Goal: Task Accomplishment & Management: Manage account settings

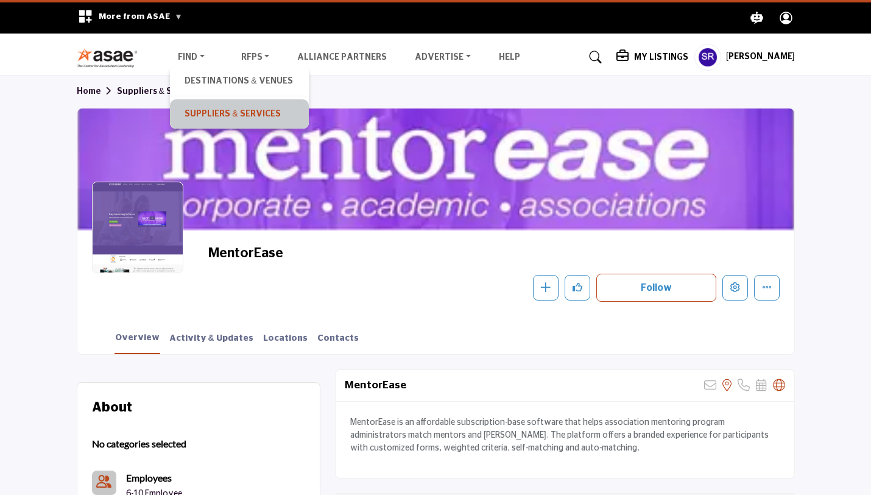
click at [204, 110] on link "Suppliers & Services" at bounding box center [239, 113] width 127 height 17
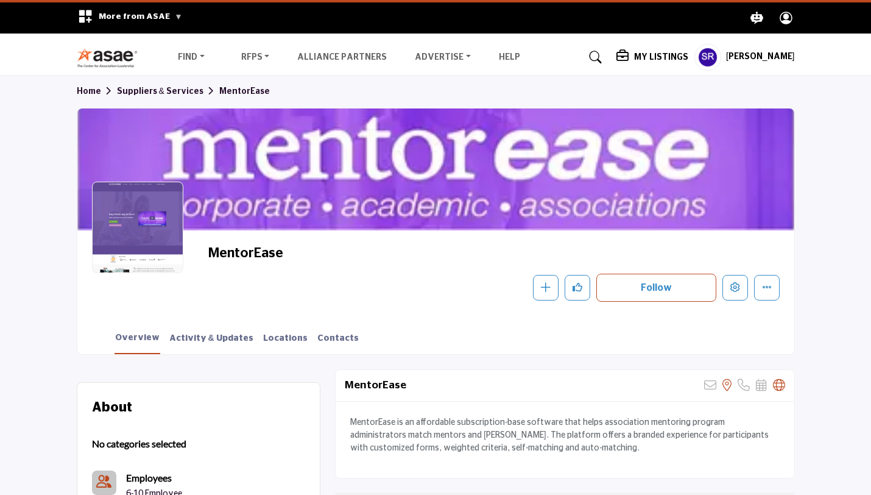
click at [747, 56] on h5 "[PERSON_NAME]" at bounding box center [760, 57] width 69 height 12
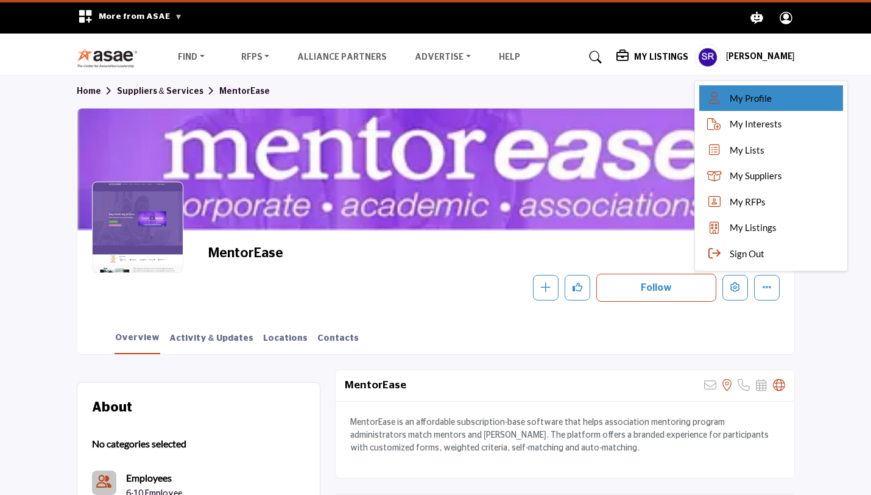
click at [742, 94] on span "My Profile" at bounding box center [751, 98] width 42 height 14
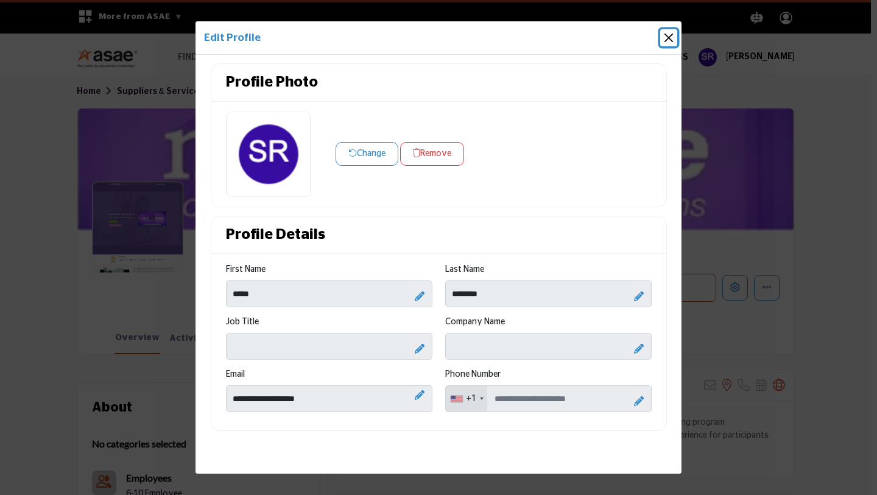
click at [675, 40] on button "Close" at bounding box center [668, 37] width 17 height 17
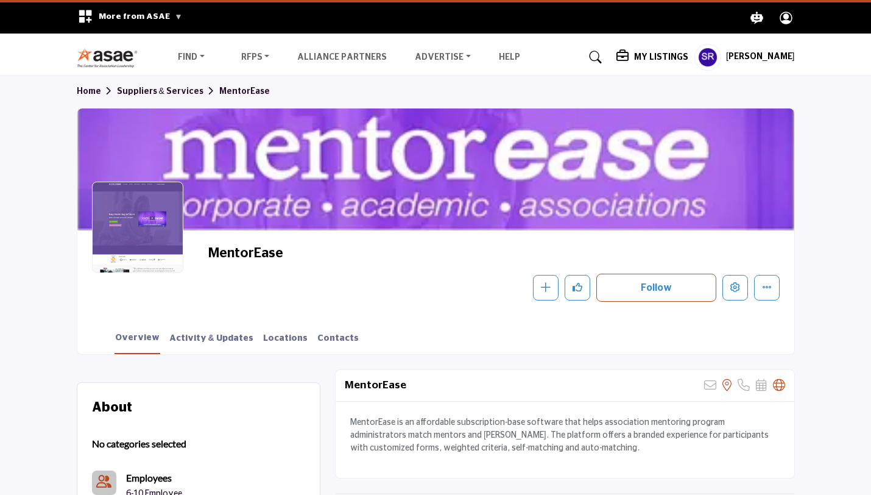
click at [761, 57] on h5 "[PERSON_NAME]" at bounding box center [760, 57] width 69 height 12
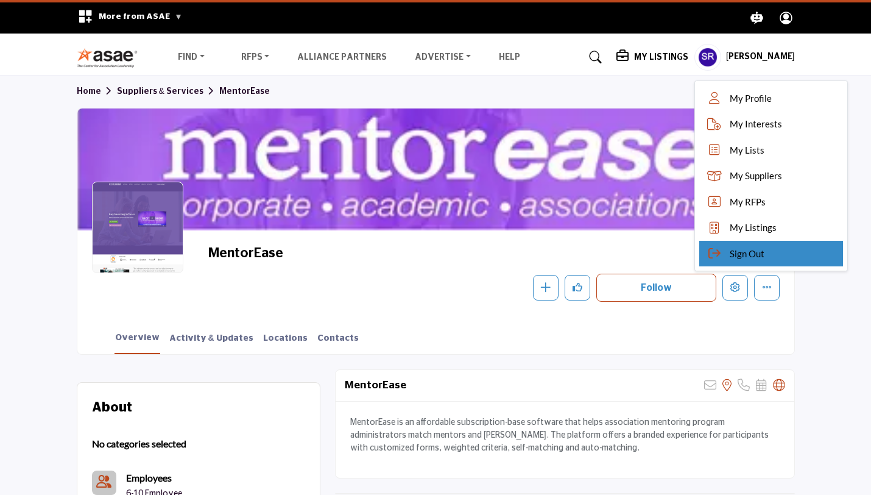
click at [736, 261] on div "Sign Out" at bounding box center [771, 254] width 144 height 26
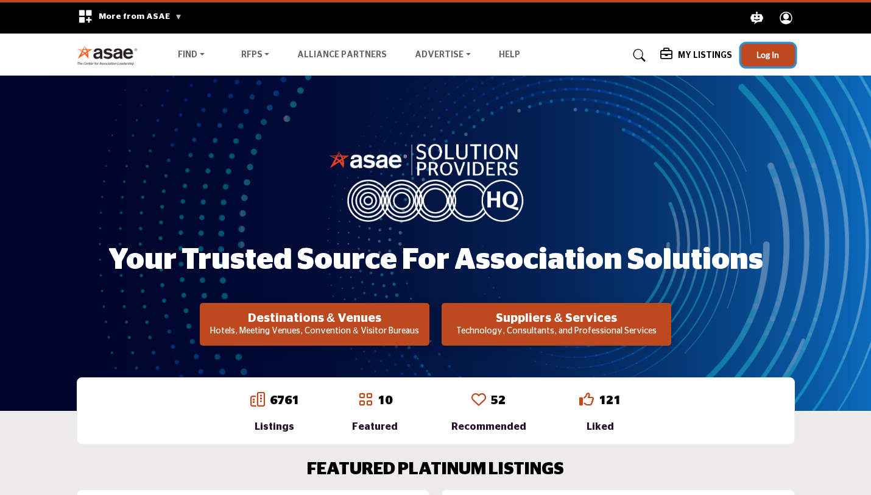
click at [761, 54] on span "Log In" at bounding box center [767, 54] width 23 height 10
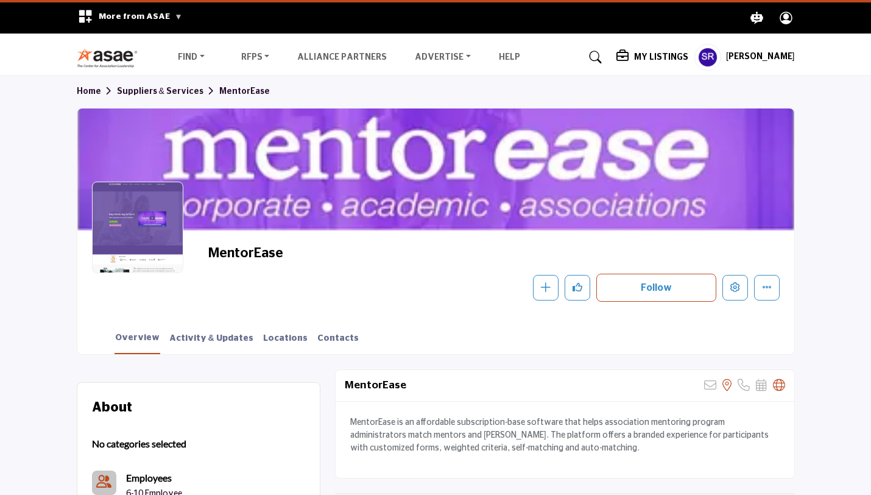
click at [789, 19] on icon "Profile .asae-eb-user-icon { fill: #ffffff; stroke-width: 0px; } .asae-eb-user-…" at bounding box center [785, 17] width 21 height 21
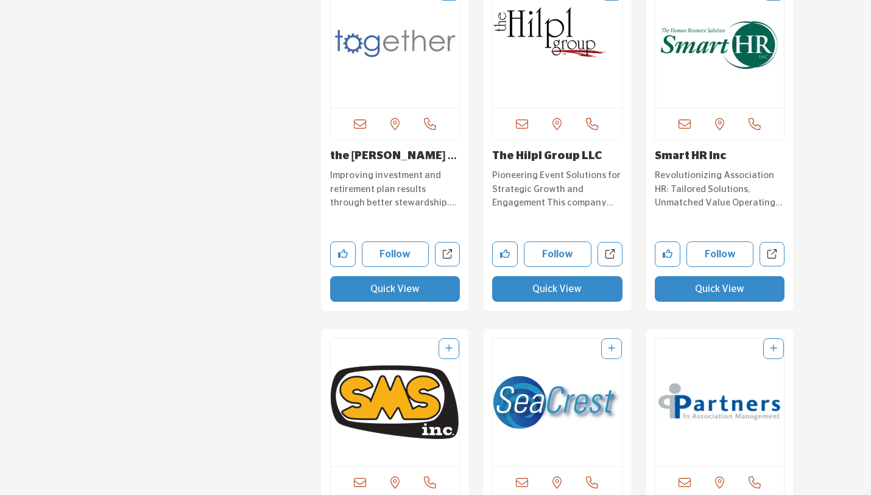
scroll to position [12478, 0]
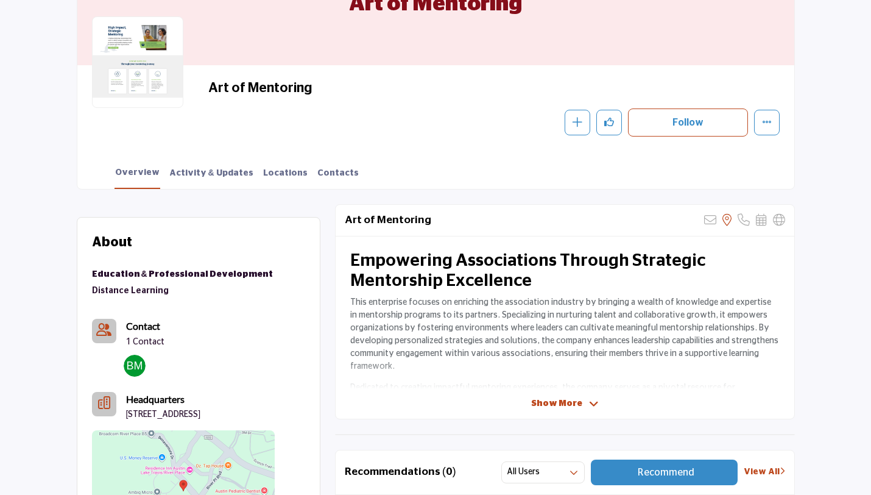
scroll to position [164, 0]
click at [566, 401] on span "Show More" at bounding box center [556, 404] width 51 height 13
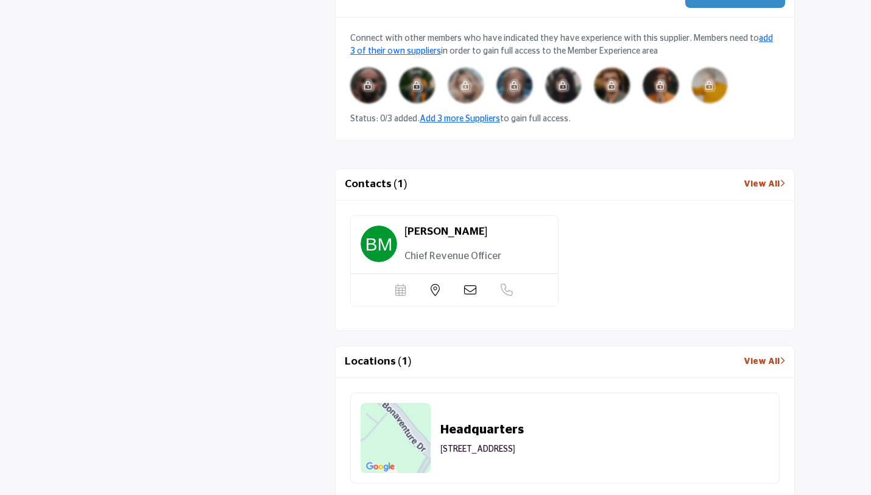
scroll to position [0, 0]
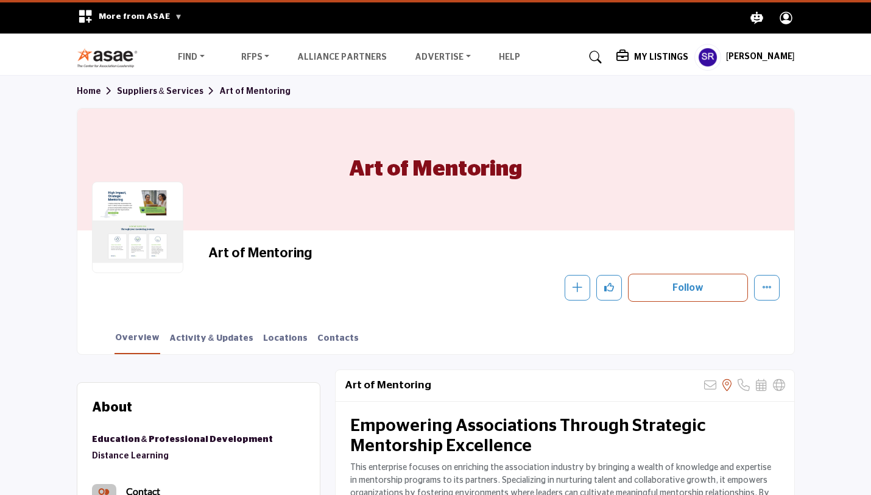
click at [597, 54] on icon at bounding box center [596, 57] width 12 height 12
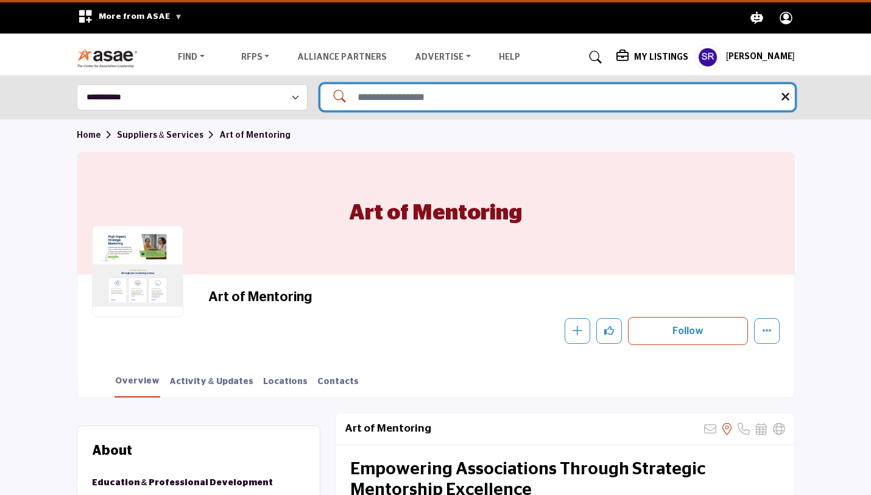
click at [499, 91] on input "Search Solutions" at bounding box center [557, 97] width 474 height 26
type input "*********"
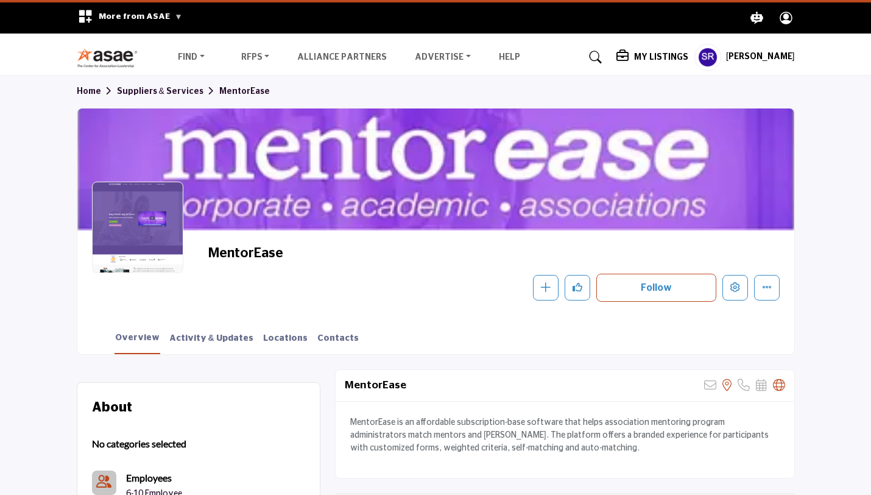
click at [640, 60] on h5 "My Listings" at bounding box center [661, 57] width 54 height 11
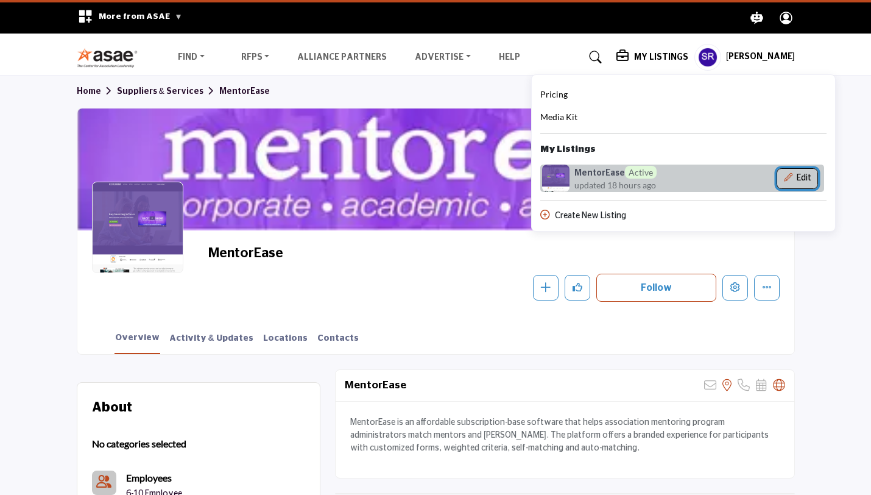
click at [790, 180] on button "Edit" at bounding box center [797, 178] width 41 height 21
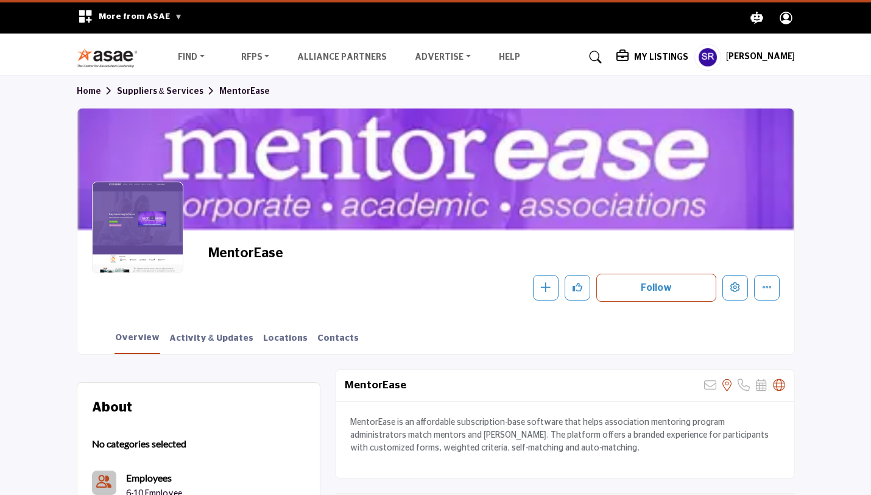
click at [641, 52] on h5 "My Listings" at bounding box center [661, 57] width 54 height 11
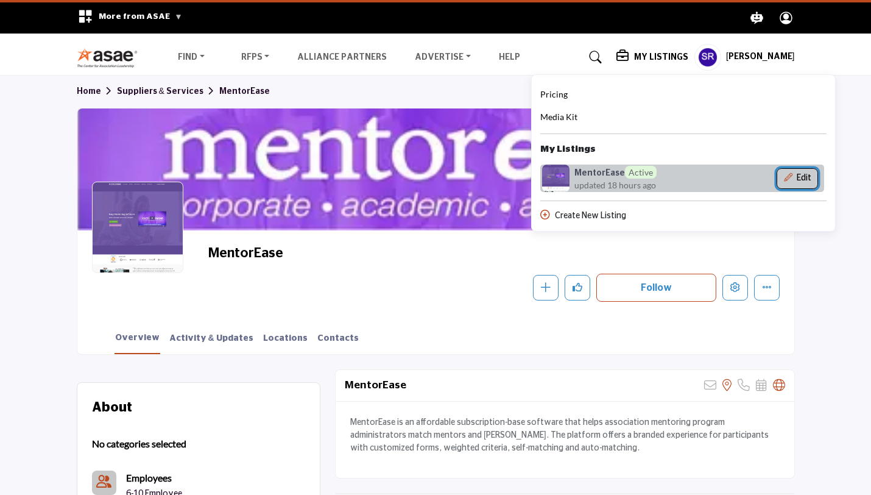
click at [798, 177] on button "Edit" at bounding box center [797, 178] width 41 height 21
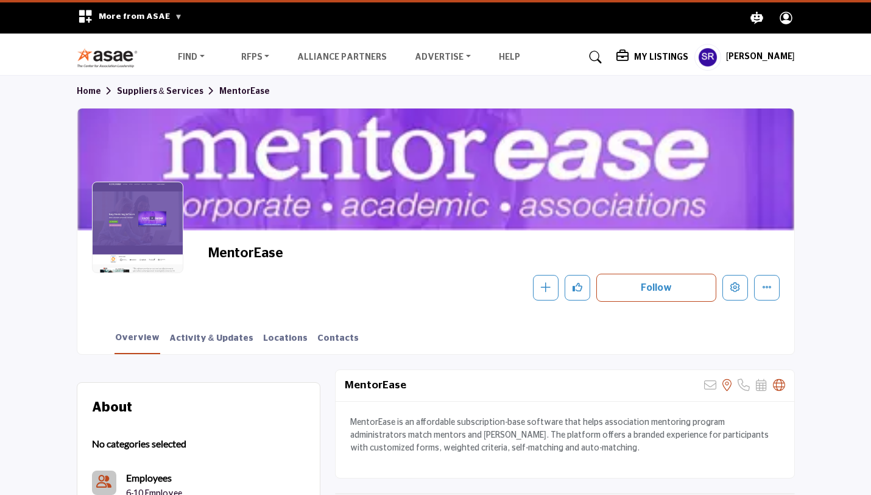
click at [568, 181] on div at bounding box center [435, 169] width 717 height 122
click at [739, 56] on h5 "[PERSON_NAME]" at bounding box center [760, 57] width 69 height 12
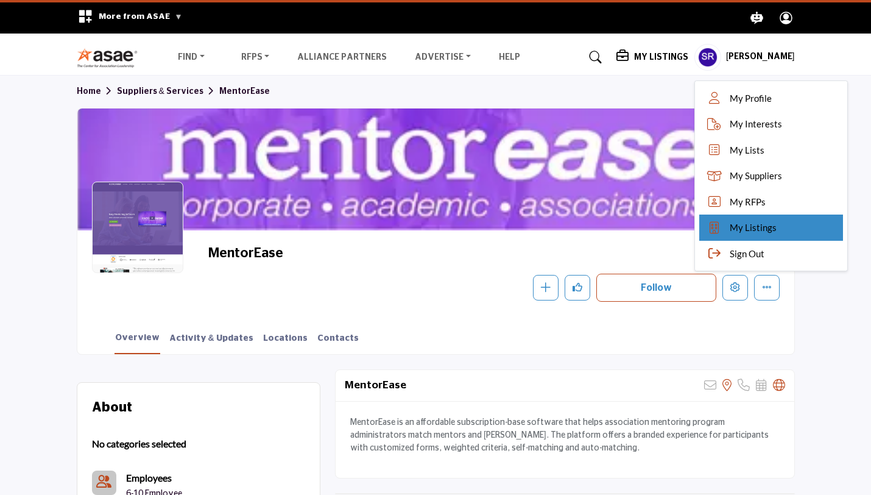
click at [722, 236] on link "My Listings" at bounding box center [771, 227] width 144 height 26
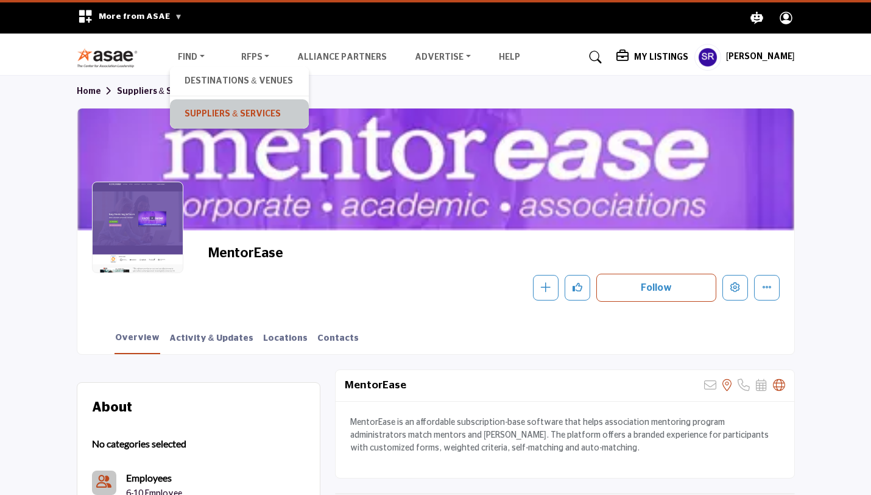
click at [214, 107] on link "Suppliers & Services" at bounding box center [239, 113] width 127 height 17
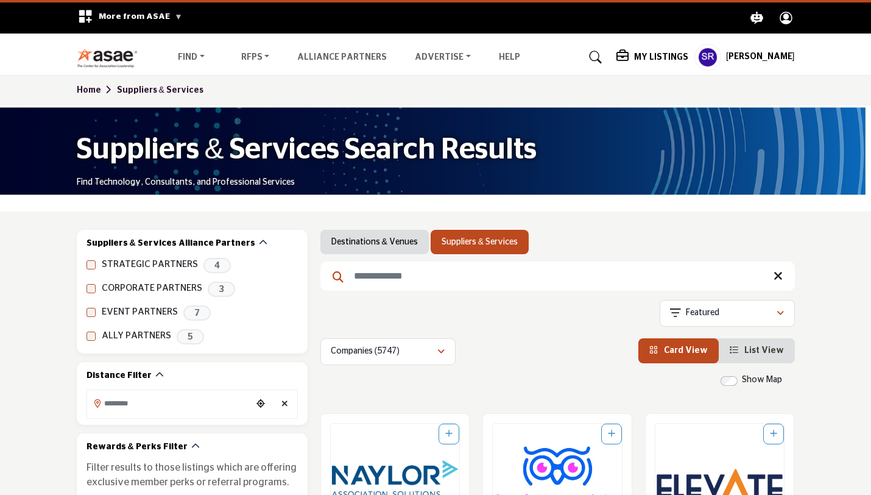
click at [386, 277] on input "Search Keyword" at bounding box center [557, 275] width 474 height 29
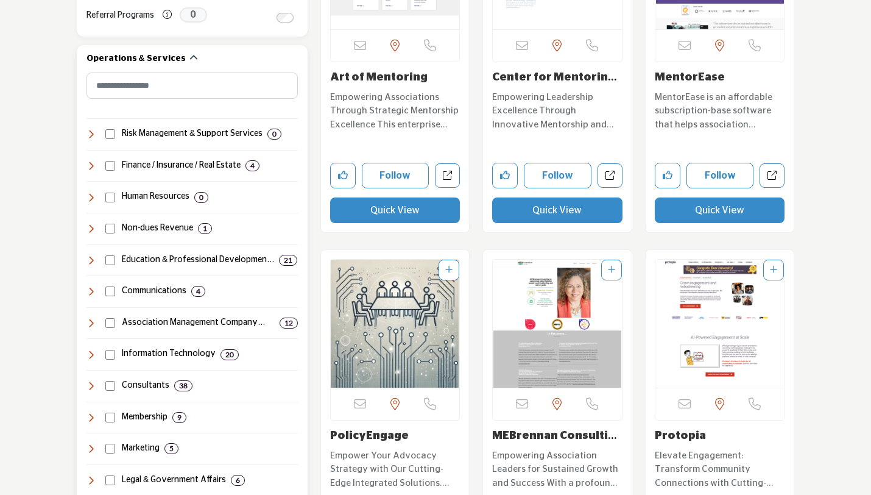
scroll to position [540, 0]
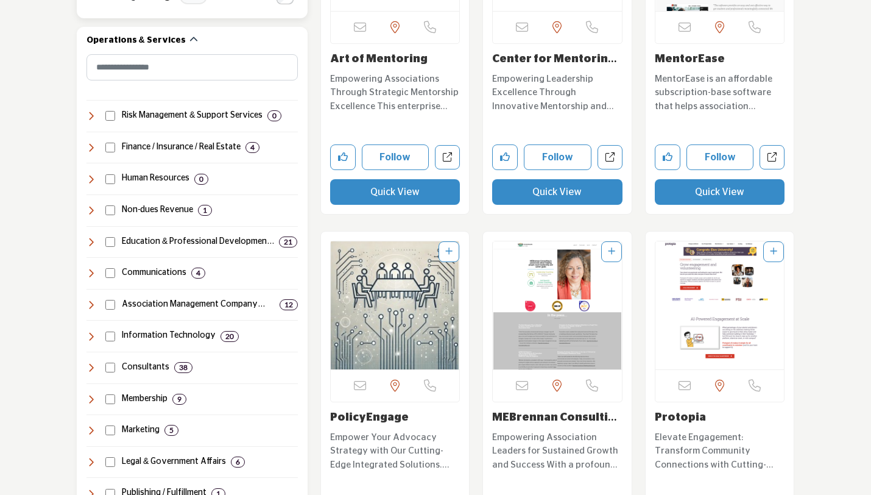
type input "*********"
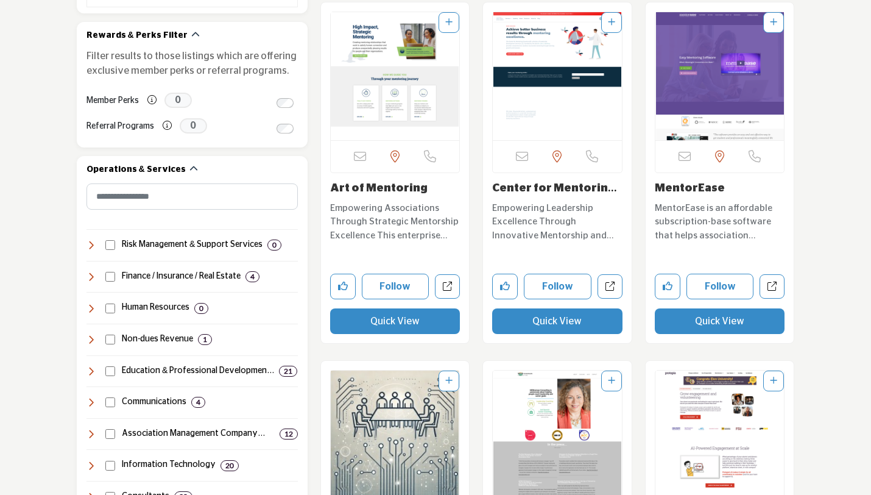
scroll to position [415, 0]
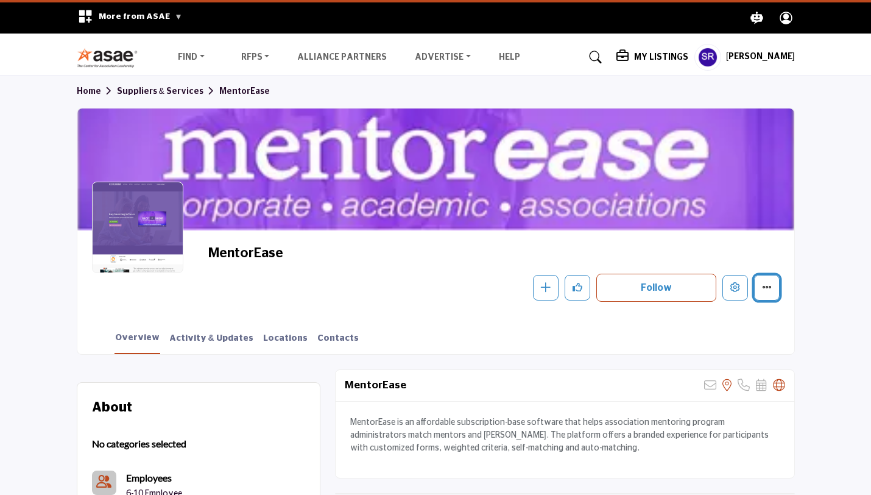
click at [765, 291] on icon "More details" at bounding box center [767, 287] width 10 height 10
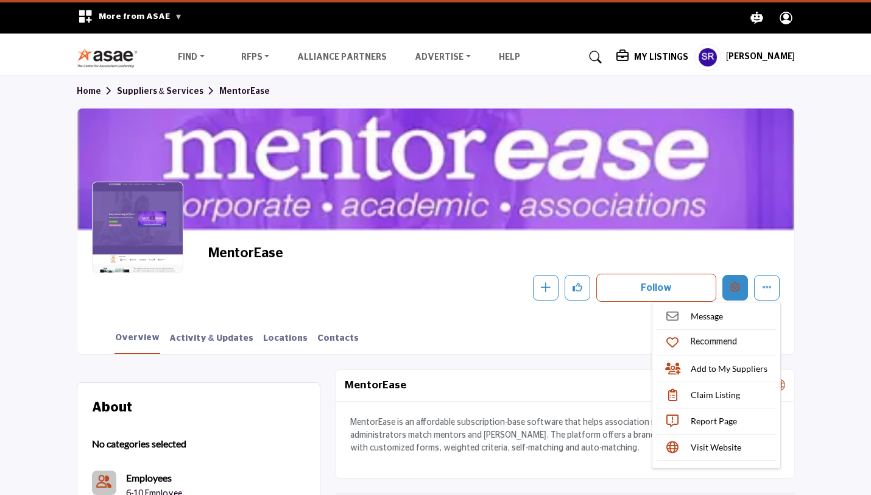
click at [739, 292] on button "Edit company" at bounding box center [735, 288] width 26 height 26
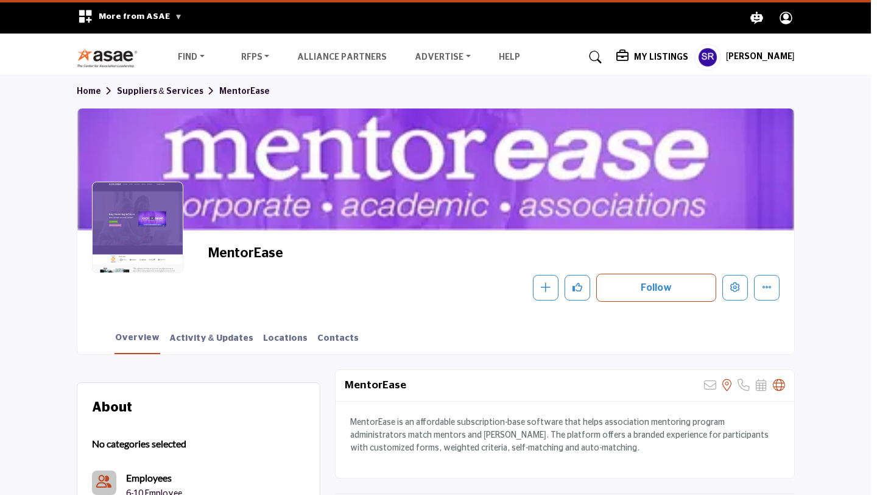
drag, startPoint x: 739, startPoint y: 292, endPoint x: 772, endPoint y: 225, distance: 75.2
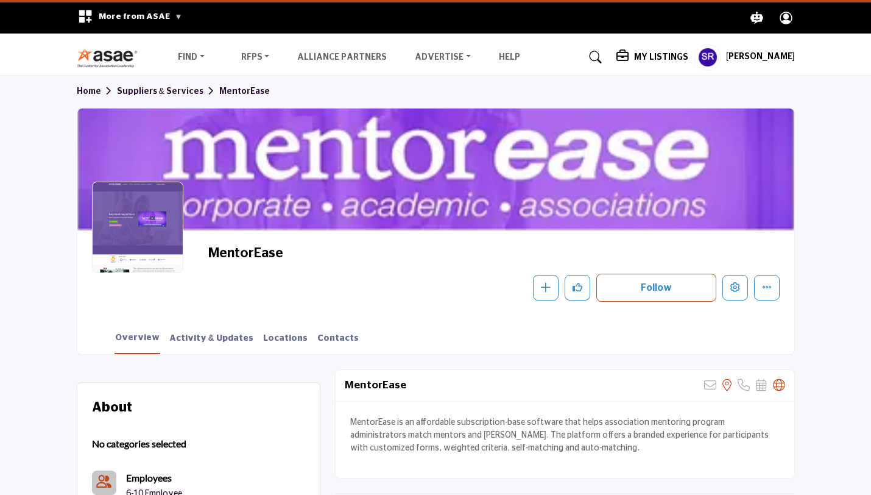
click at [739, 60] on h5 "[PERSON_NAME]" at bounding box center [760, 57] width 69 height 12
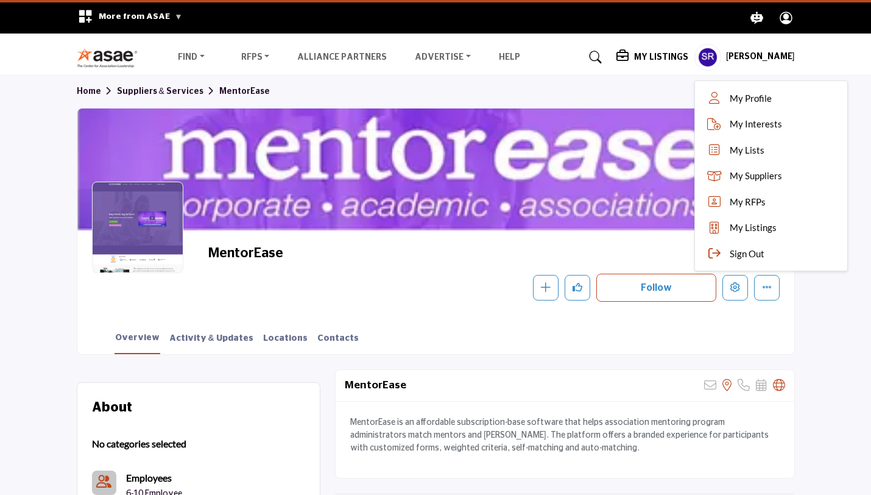
click at [646, 55] on h5 "My Listings" at bounding box center [661, 57] width 54 height 11
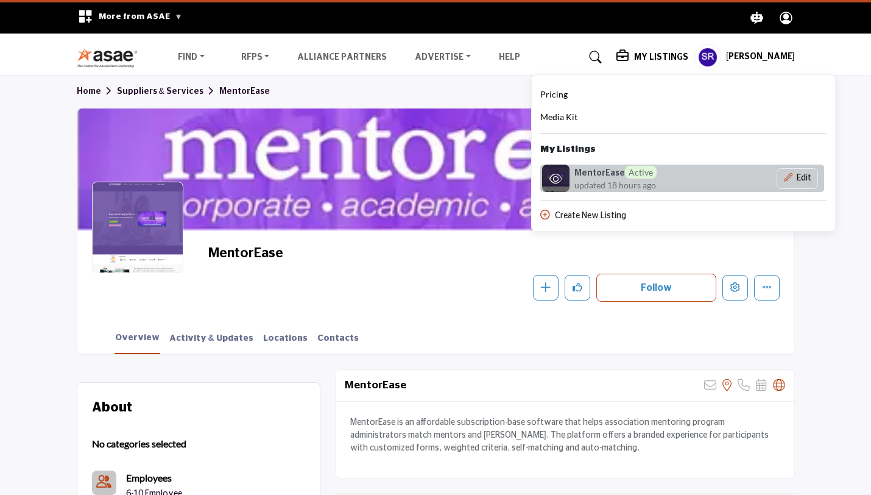
click at [617, 180] on span "updated 18 hours ago" at bounding box center [615, 184] width 82 height 13
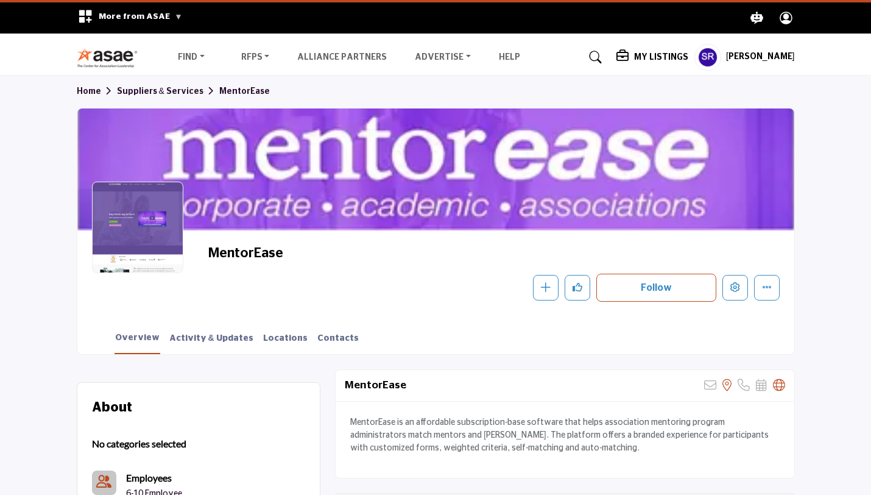
click at [652, 52] on h5 "My Listings" at bounding box center [661, 57] width 54 height 11
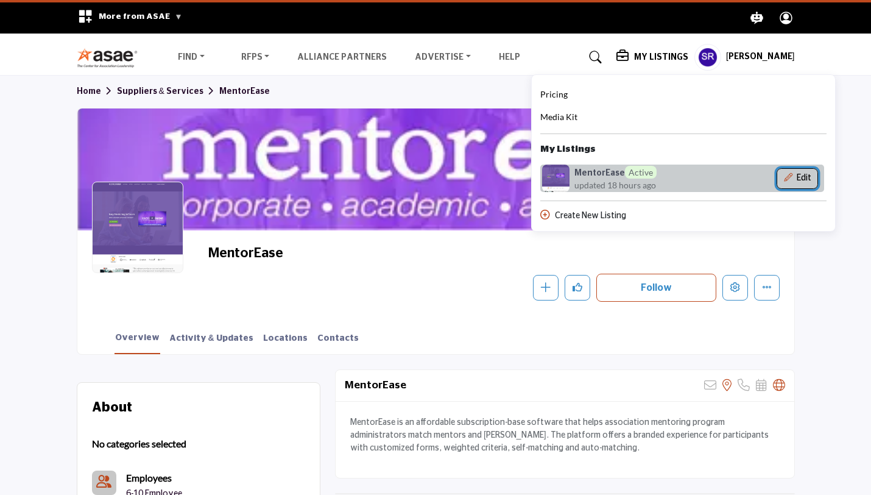
click at [792, 169] on button "Edit" at bounding box center [797, 178] width 41 height 21
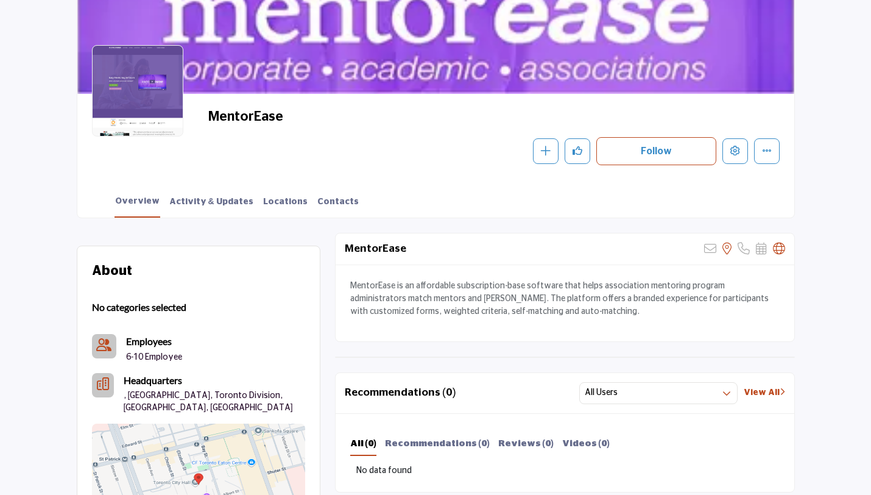
scroll to position [136, 0]
click at [207, 200] on link "Activity & Updates" at bounding box center [211, 206] width 85 height 21
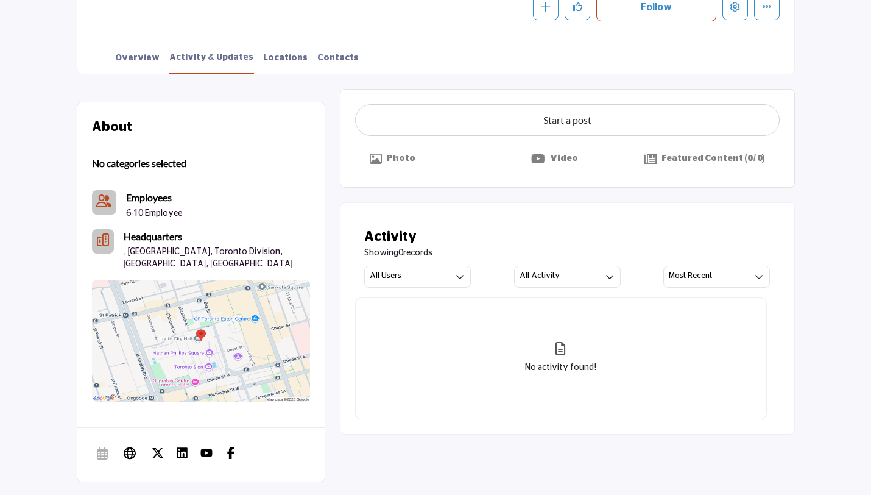
scroll to position [283, 0]
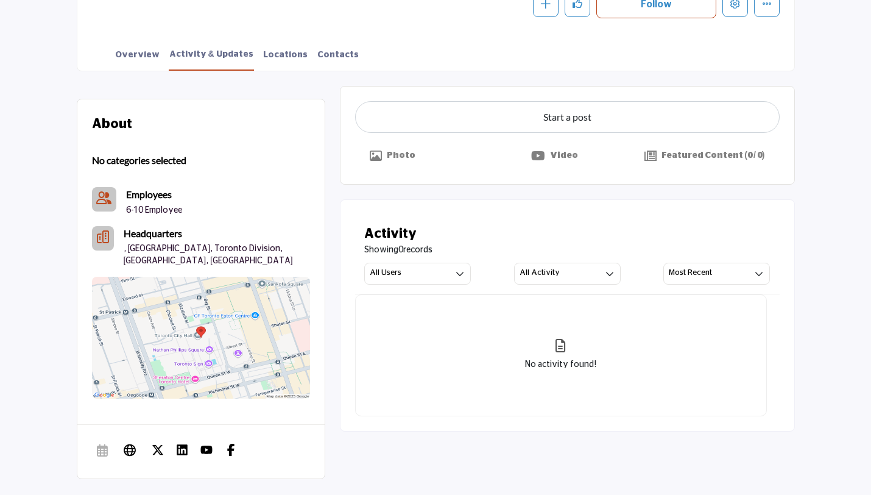
click at [558, 150] on p "Video" at bounding box center [564, 155] width 28 height 13
click at [557, 155] on p "Video" at bounding box center [564, 155] width 28 height 13
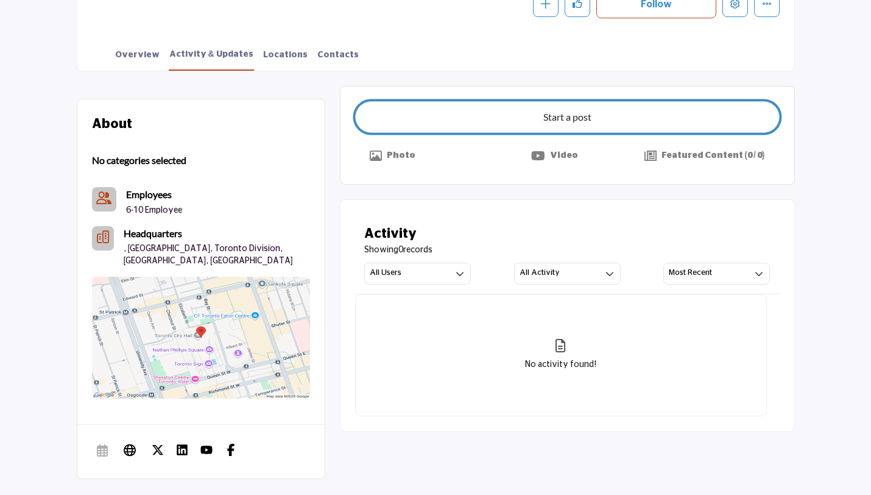
click at [523, 108] on button "Start a post" at bounding box center [567, 117] width 425 height 32
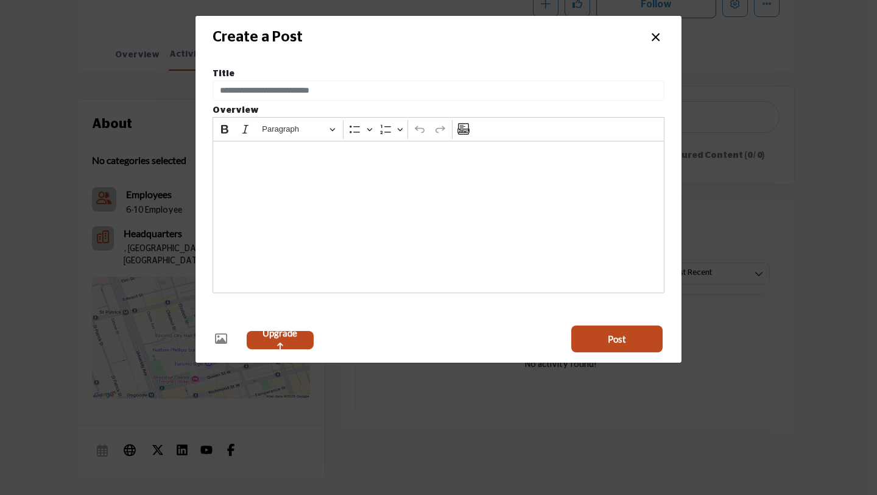
click at [655, 30] on button "×" at bounding box center [656, 35] width 18 height 23
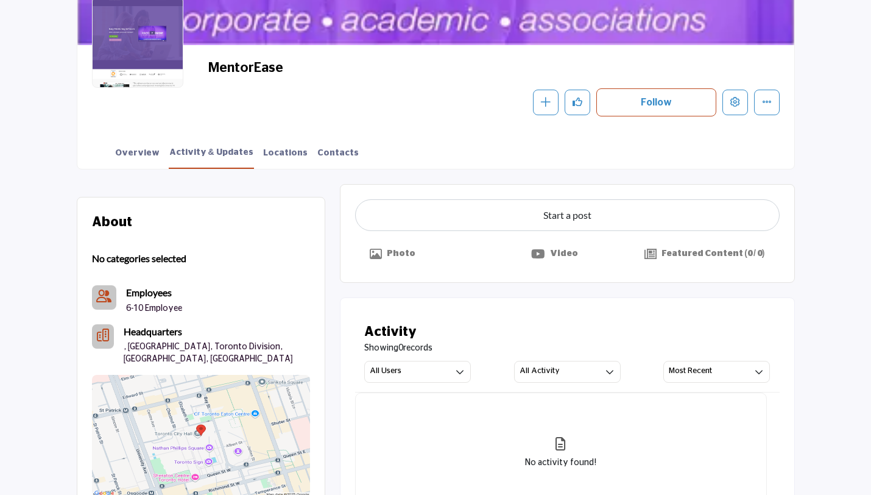
scroll to position [171, 0]
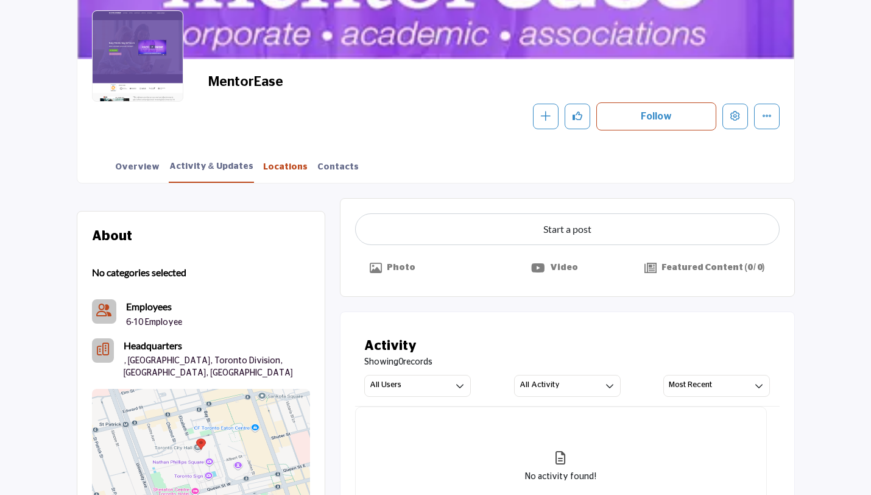
click at [270, 169] on link "Locations" at bounding box center [286, 171] width 46 height 21
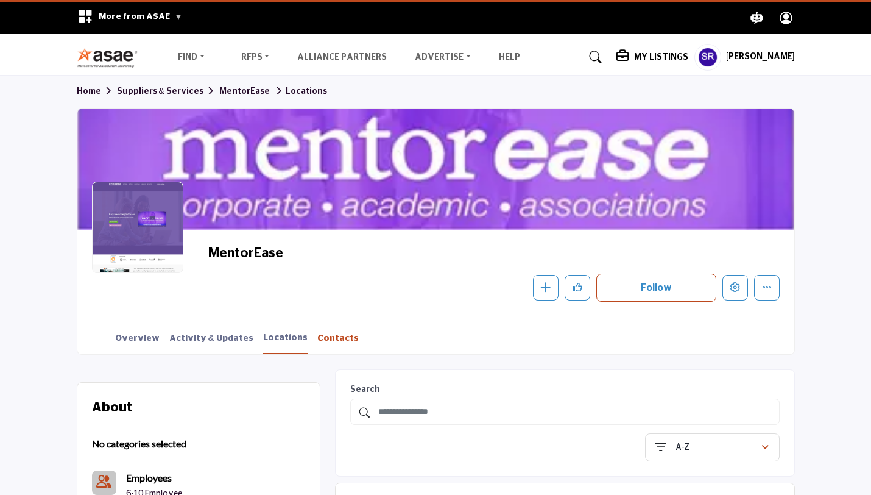
click at [317, 338] on link "Contacts" at bounding box center [338, 342] width 43 height 21
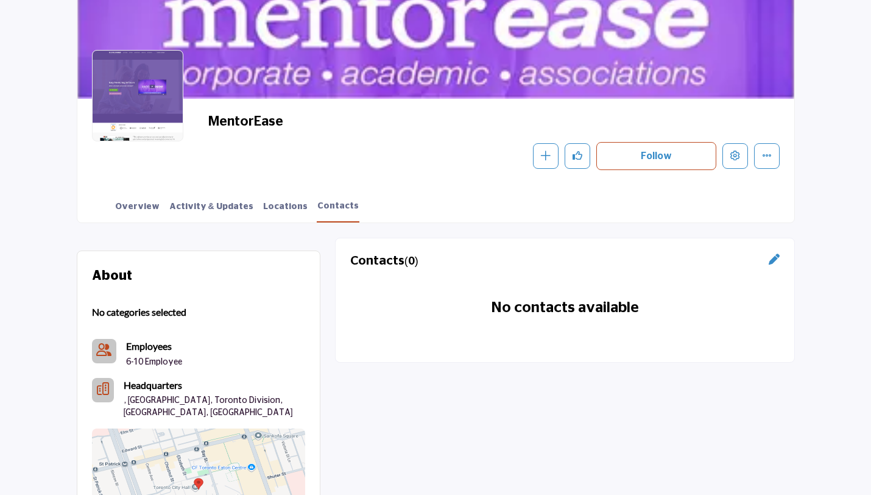
scroll to position [150, 0]
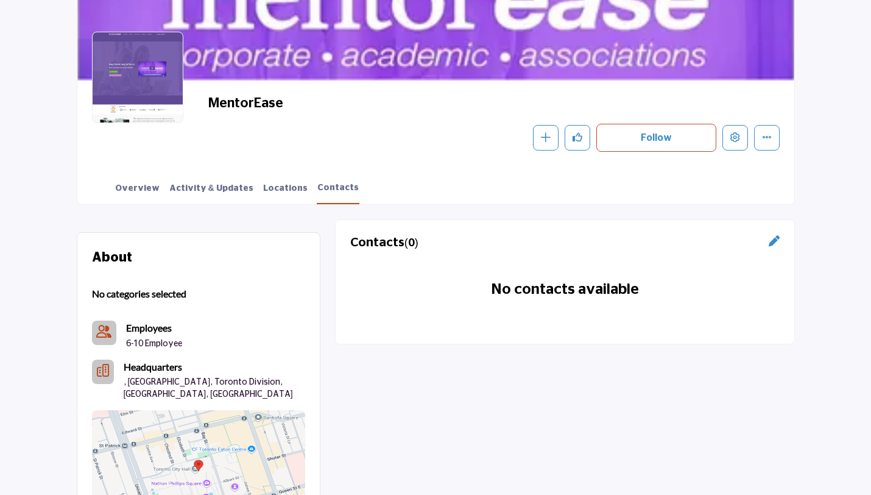
click at [203, 180] on div "Overview Activity & Updates Locations Contacts" at bounding box center [451, 185] width 686 height 38
click at [203, 185] on link "Activity & Updates" at bounding box center [211, 192] width 85 height 21
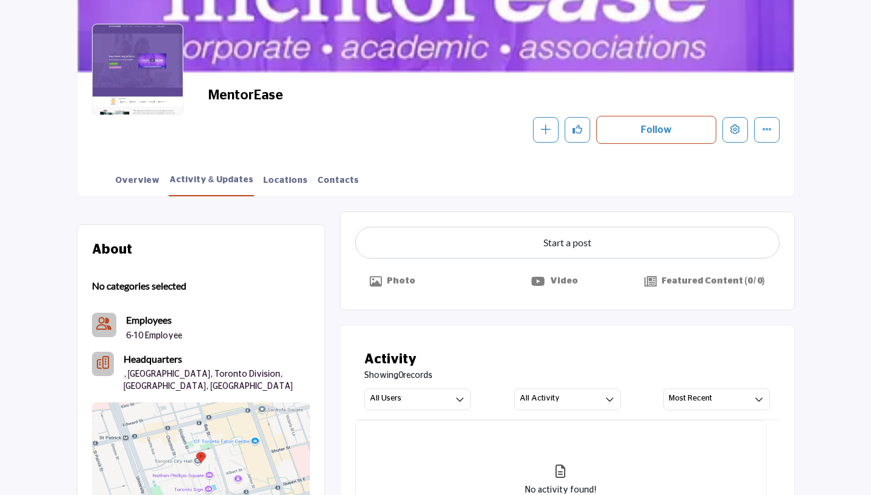
scroll to position [145, 0]
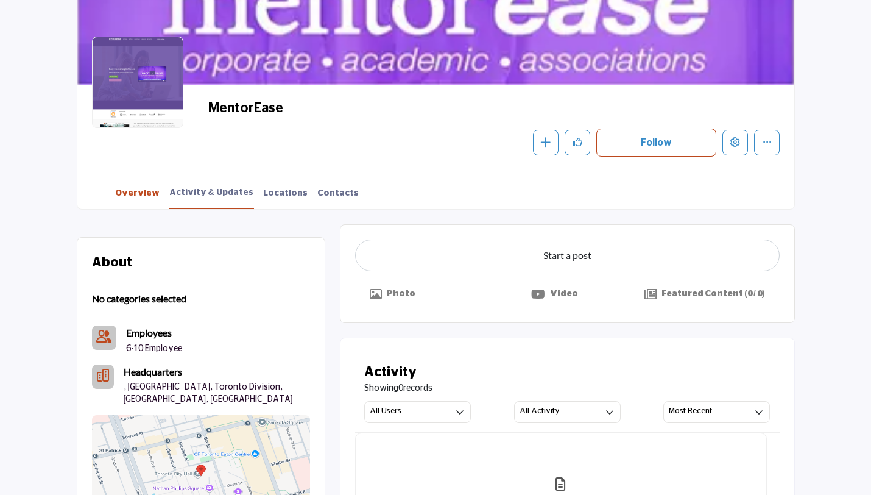
click at [138, 199] on link "Overview" at bounding box center [138, 197] width 46 height 21
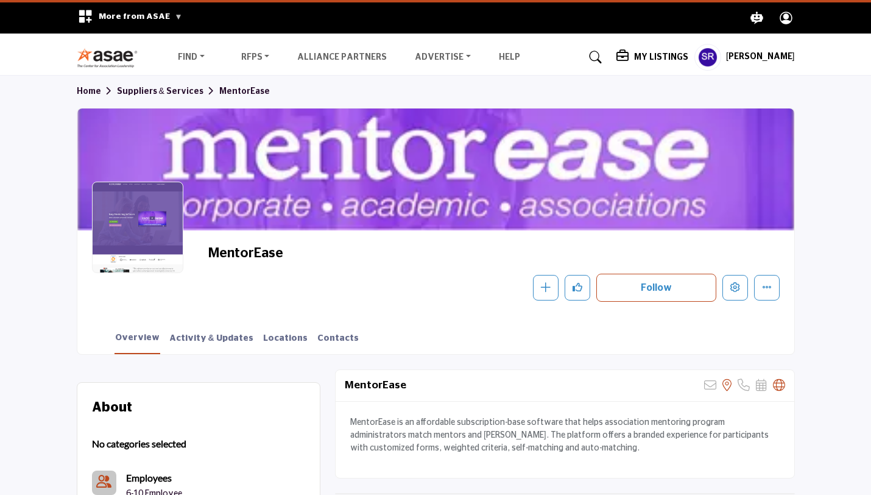
click at [663, 55] on h5 "My Listings" at bounding box center [661, 57] width 54 height 11
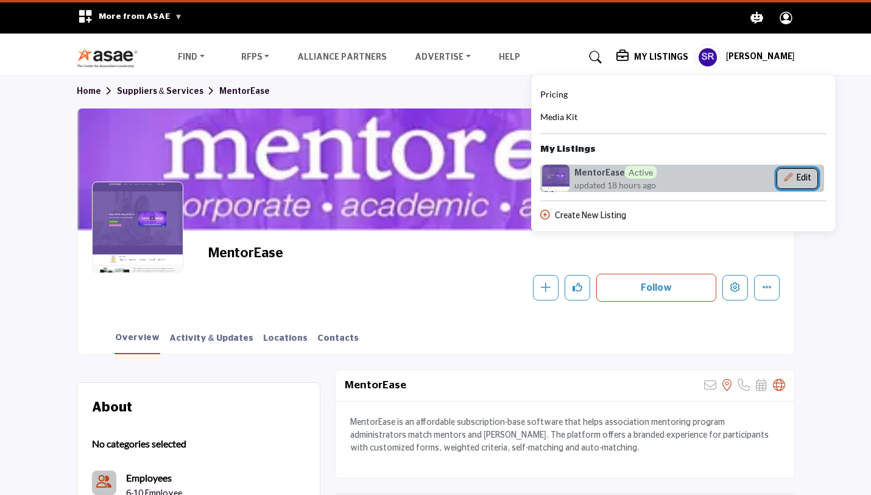
click at [799, 179] on button "Edit" at bounding box center [797, 178] width 41 height 21
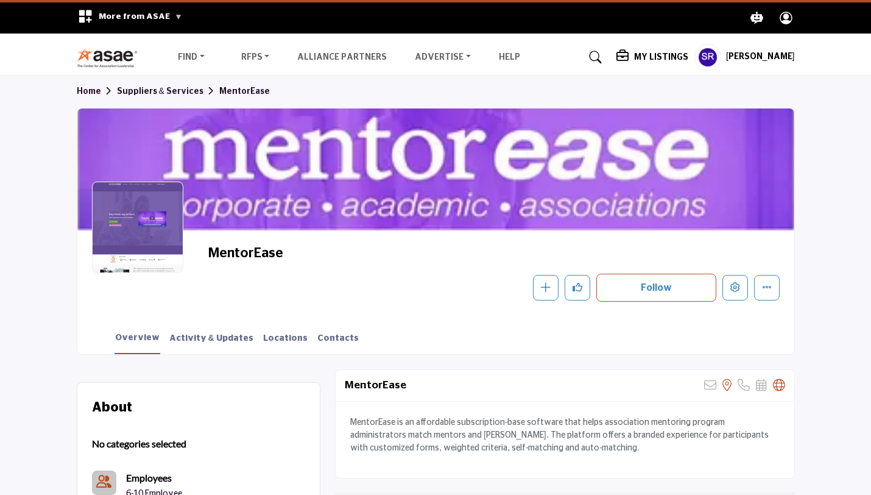
click at [643, 55] on h5 "My Listings" at bounding box center [661, 57] width 54 height 11
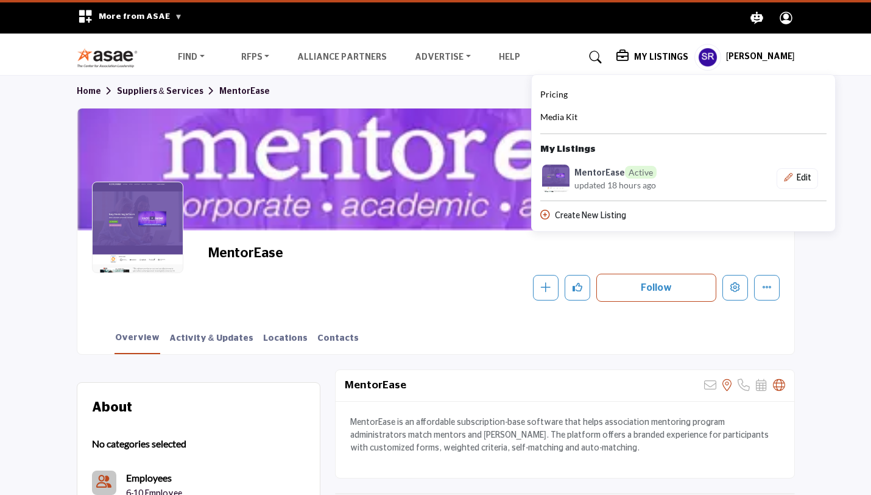
click at [132, 225] on div at bounding box center [137, 227] width 91 height 91
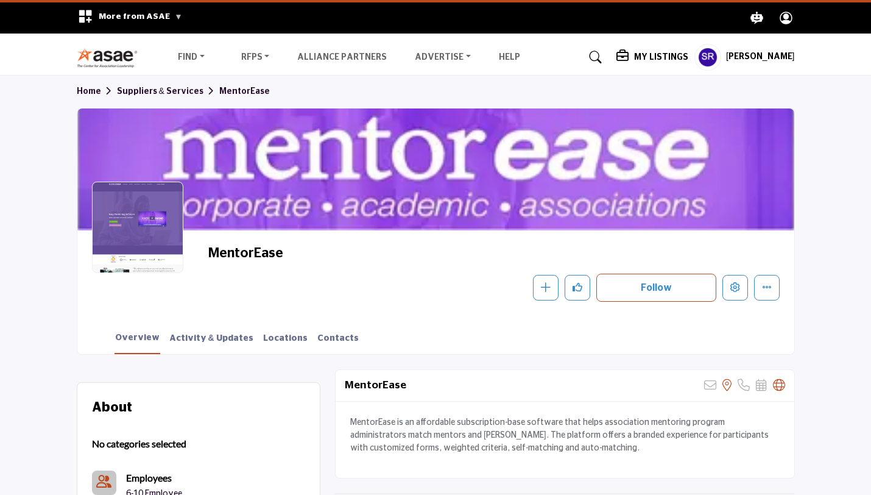
click at [147, 222] on div at bounding box center [137, 227] width 91 height 91
click at [577, 294] on button "Like" at bounding box center [578, 288] width 26 height 26
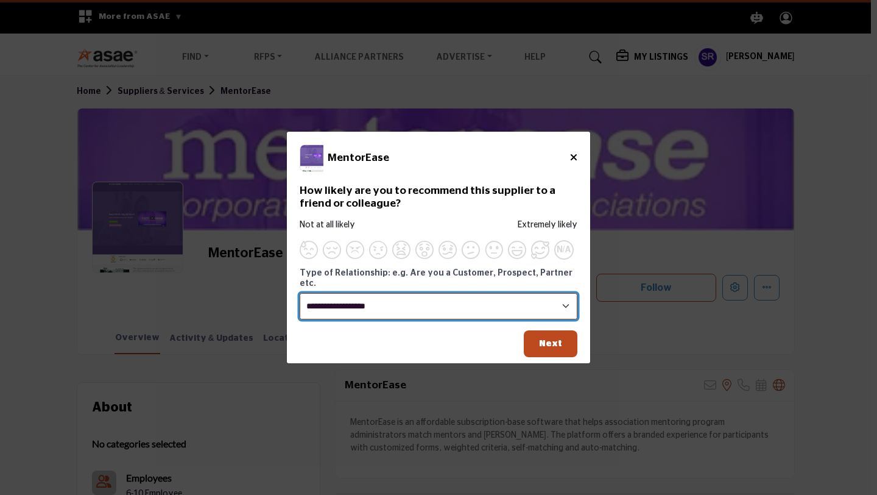
click at [504, 300] on select "**********" at bounding box center [439, 306] width 278 height 26
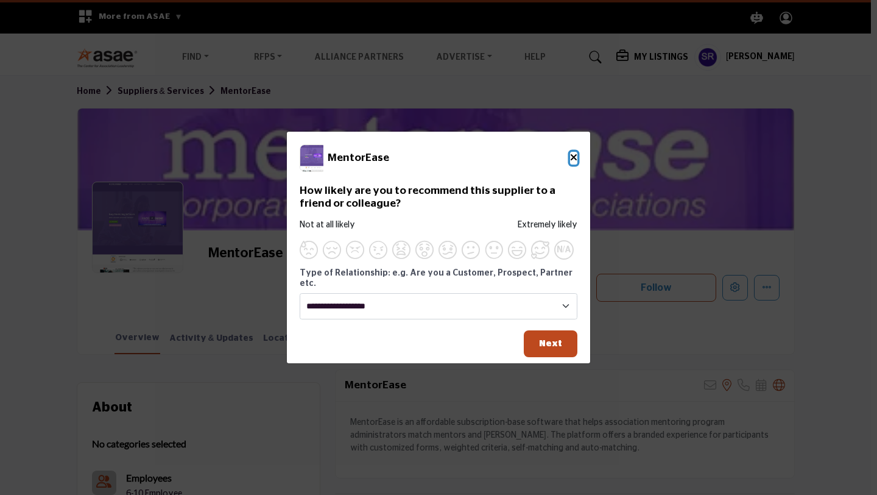
click at [577, 162] on icon "Close" at bounding box center [573, 157] width 7 height 10
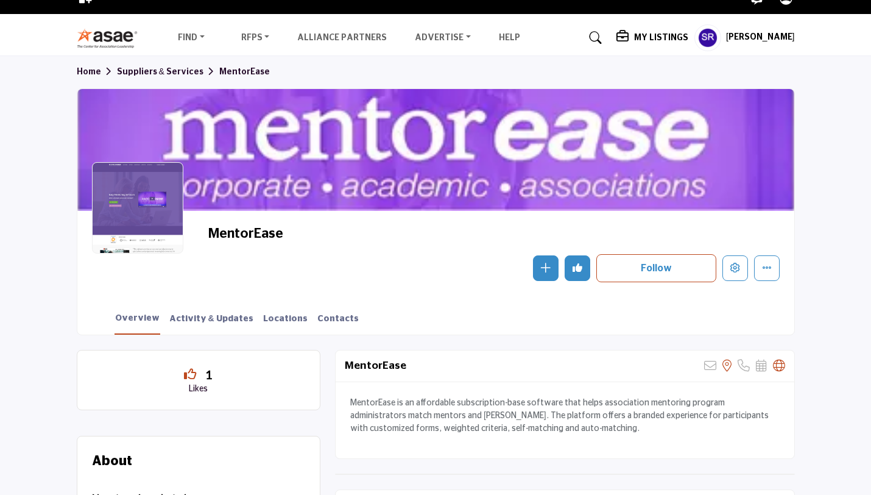
scroll to position [19, 0]
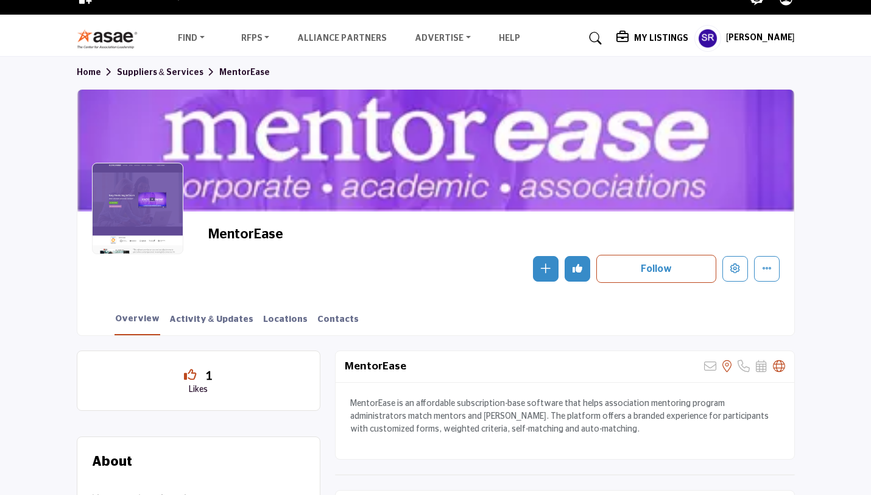
click at [158, 71] on link "Suppliers & Services" at bounding box center [168, 72] width 102 height 9
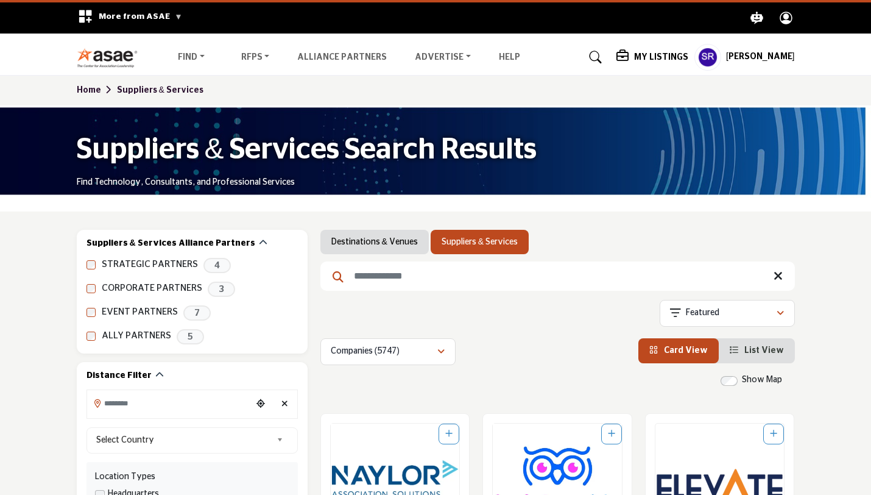
scroll to position [97, 0]
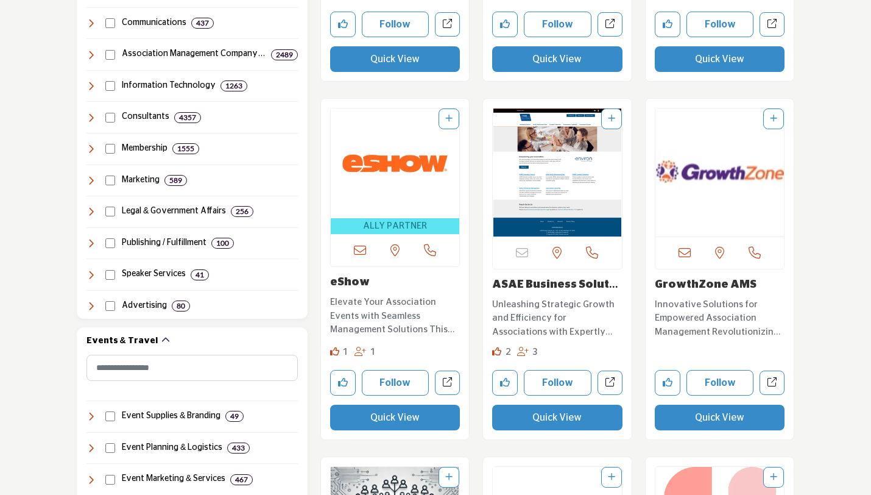
scroll to position [1350, 0]
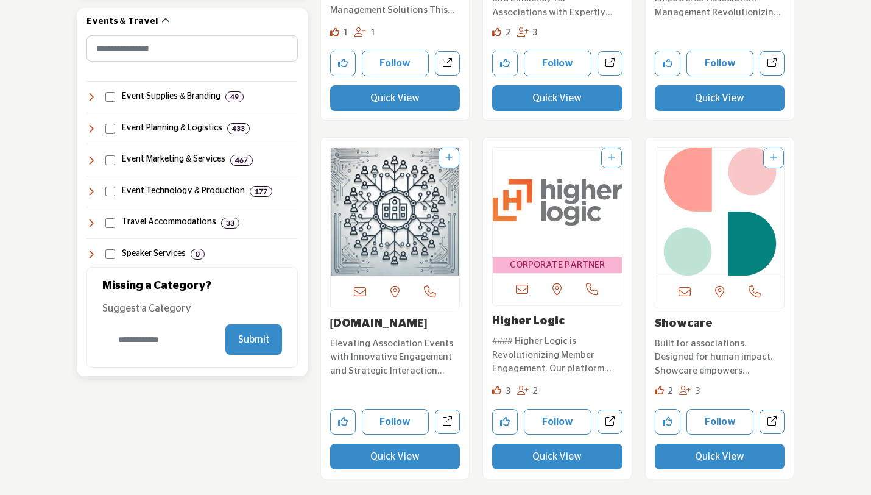
click at [155, 345] on input "Category Name" at bounding box center [160, 339] width 117 height 29
type input "*********"
click at [253, 342] on button "Submit" at bounding box center [253, 339] width 57 height 30
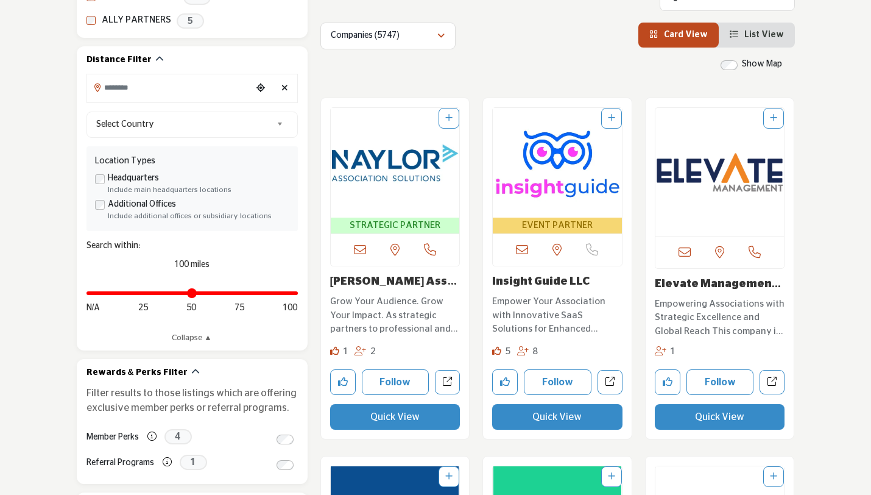
scroll to position [0, 0]
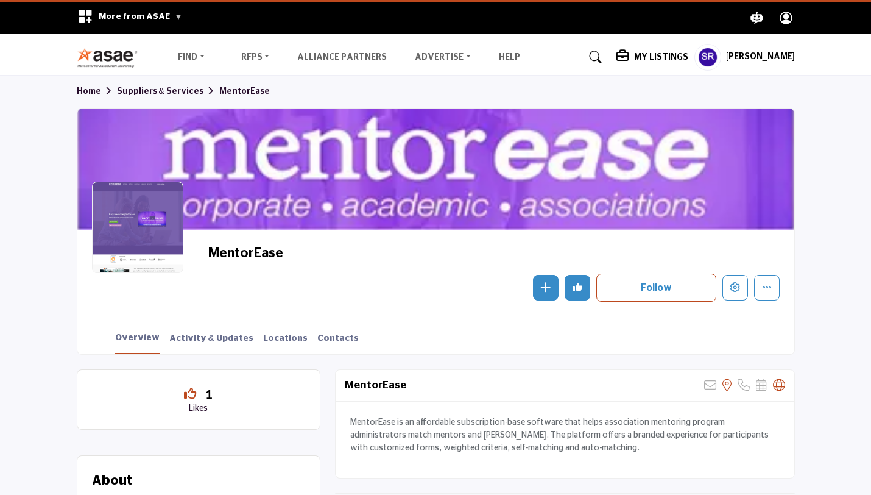
click at [653, 58] on h5 "My Listings" at bounding box center [661, 57] width 54 height 11
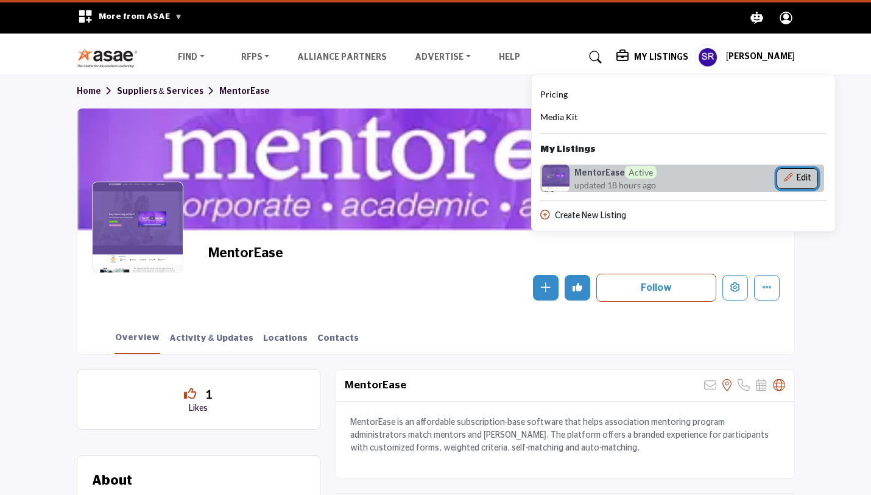
click at [807, 175] on button "Edit" at bounding box center [797, 178] width 41 height 21
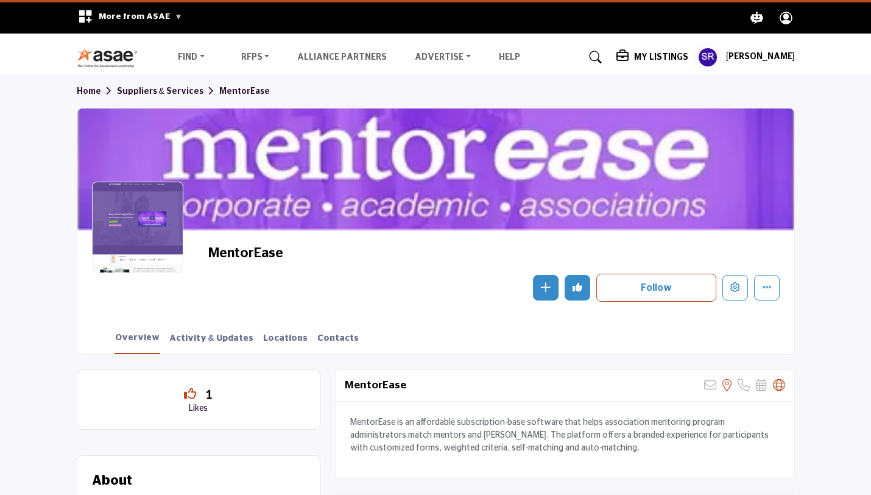
click at [655, 53] on h5 "My Listings" at bounding box center [661, 57] width 54 height 11
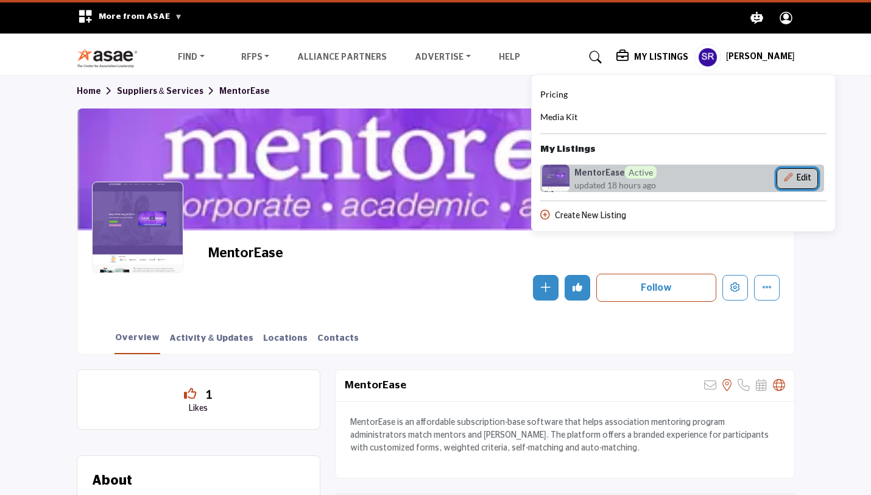
click at [788, 177] on button "Edit" at bounding box center [797, 178] width 41 height 21
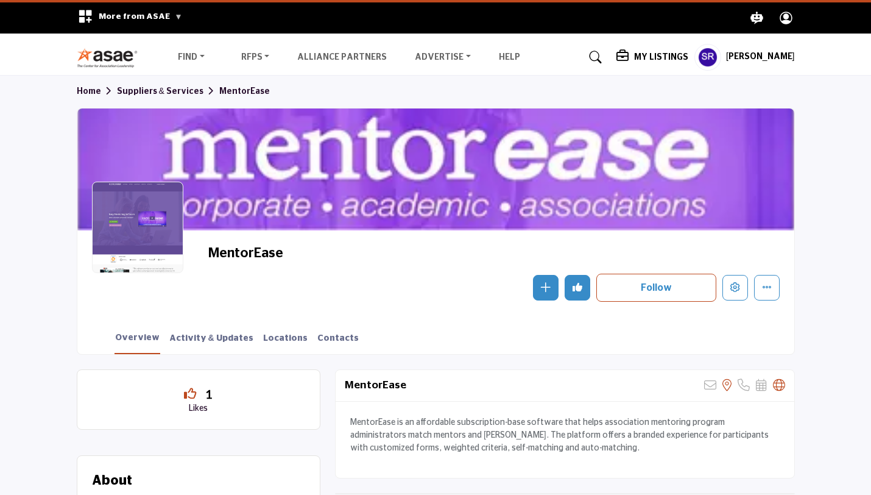
click at [707, 169] on div at bounding box center [435, 169] width 717 height 122
click at [646, 58] on h5 "My Listings" at bounding box center [661, 57] width 54 height 11
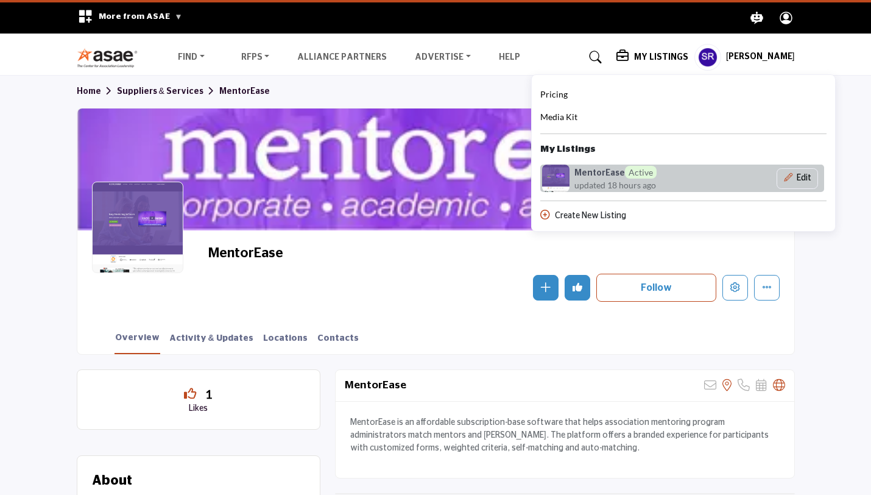
click at [707, 178] on div "MentorEase Active updated 18 hours ago Edit" at bounding box center [682, 177] width 284 height 27
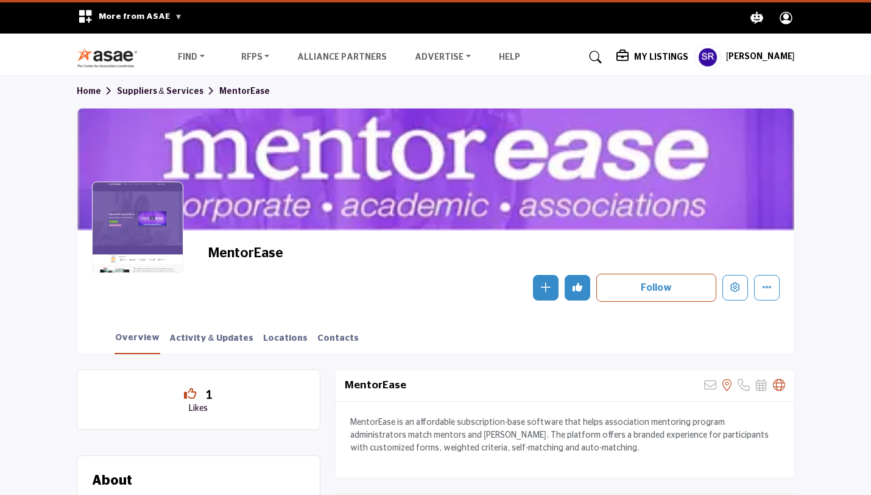
click at [657, 56] on h5 "My Listings" at bounding box center [661, 57] width 54 height 11
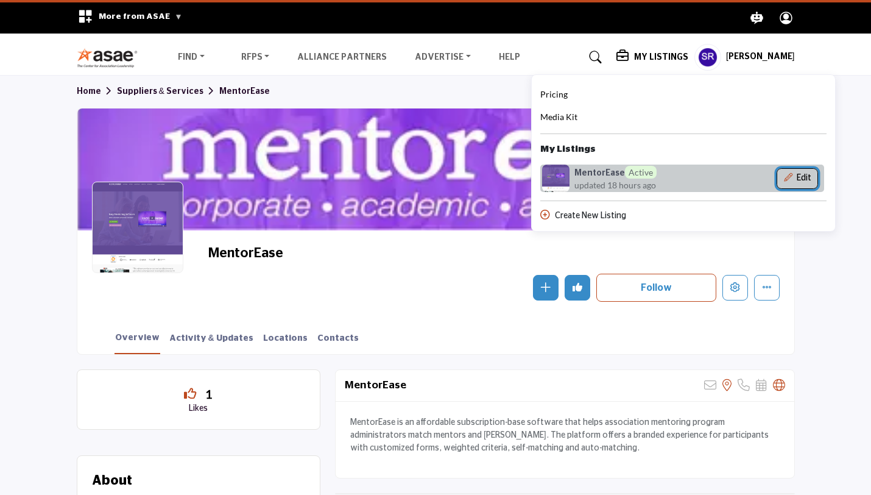
click at [797, 178] on button "Edit" at bounding box center [797, 178] width 41 height 21
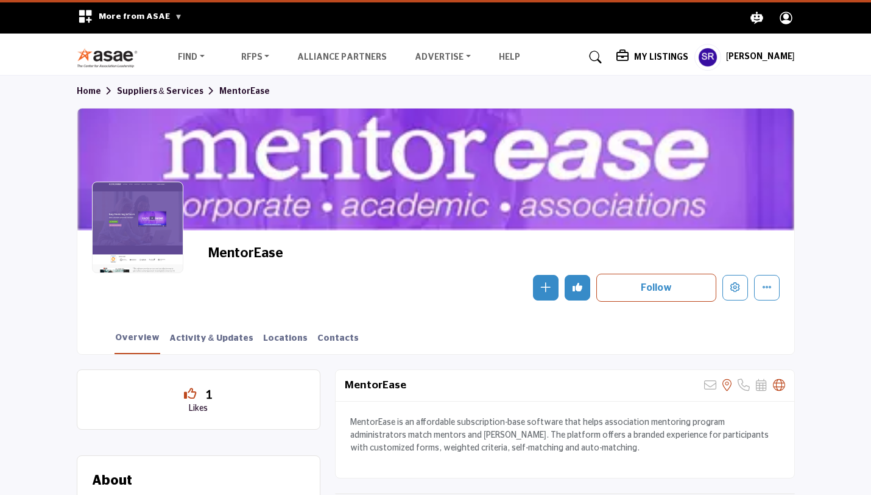
click at [738, 167] on div at bounding box center [435, 169] width 717 height 122
click at [649, 49] on div "My Listings Pricing Media Kit" at bounding box center [705, 57] width 178 height 27
click at [649, 57] on h5 "My Listings" at bounding box center [661, 57] width 54 height 11
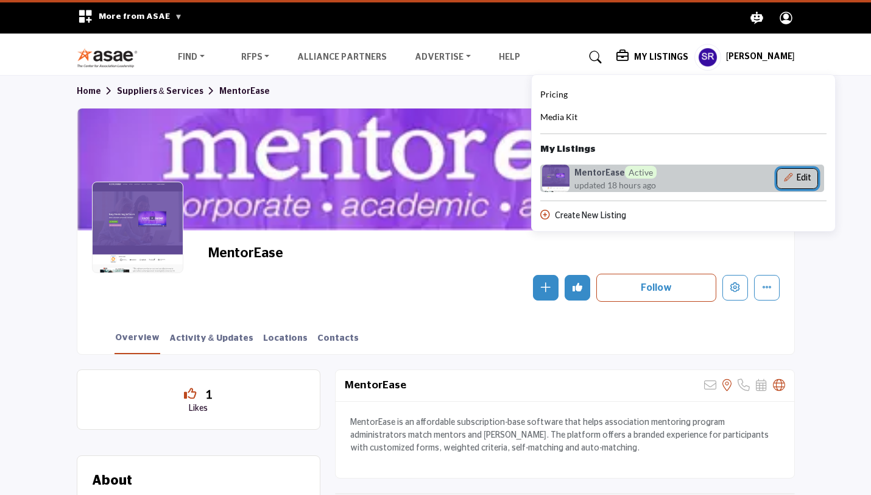
click at [784, 176] on icon "Show Company Details With Edit Page" at bounding box center [788, 177] width 9 height 9
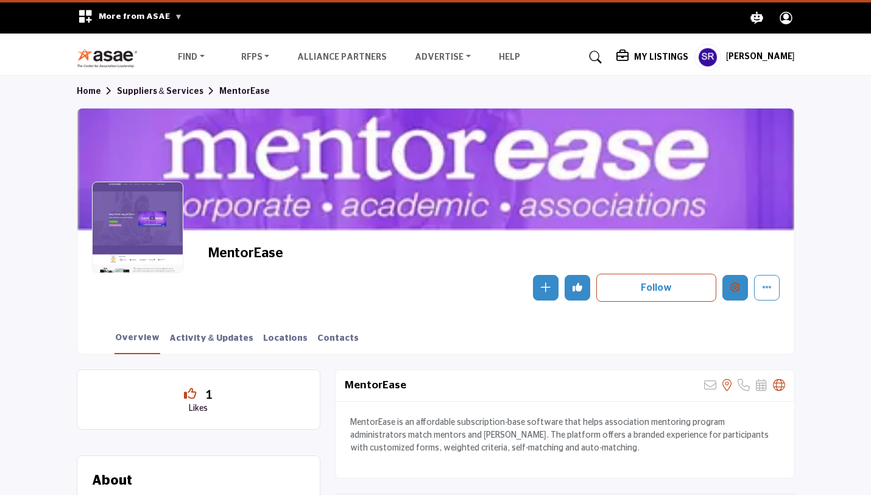
click at [734, 291] on icon "Edit company" at bounding box center [735, 287] width 10 height 10
click at [734, 288] on icon "Edit company" at bounding box center [735, 287] width 10 height 10
click at [736, 291] on icon "Edit company" at bounding box center [735, 287] width 10 height 10
click at [730, 287] on icon "Edit company" at bounding box center [735, 287] width 10 height 10
click at [738, 287] on icon "Edit company" at bounding box center [735, 287] width 10 height 10
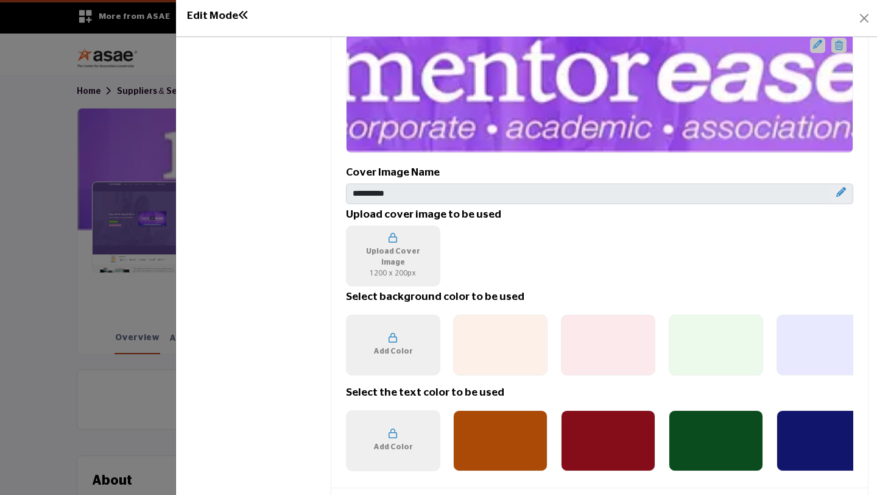
scroll to position [647, 0]
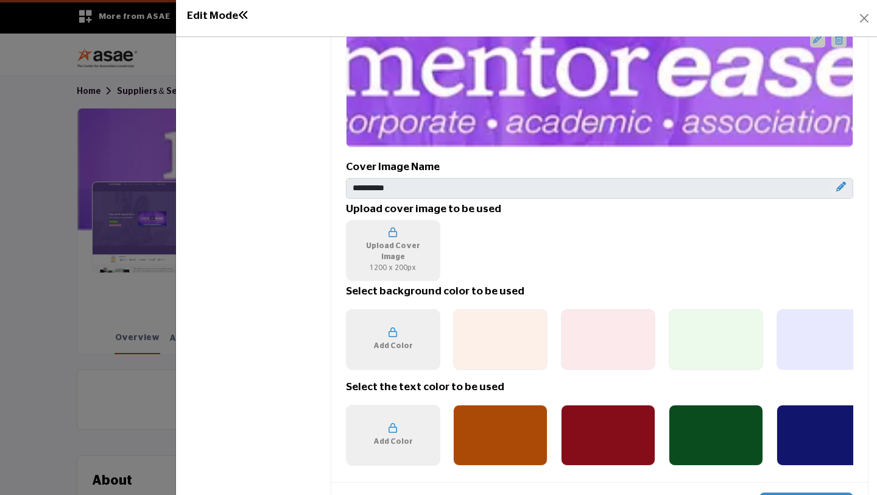
click at [795, 340] on div at bounding box center [824, 339] width 94 height 61
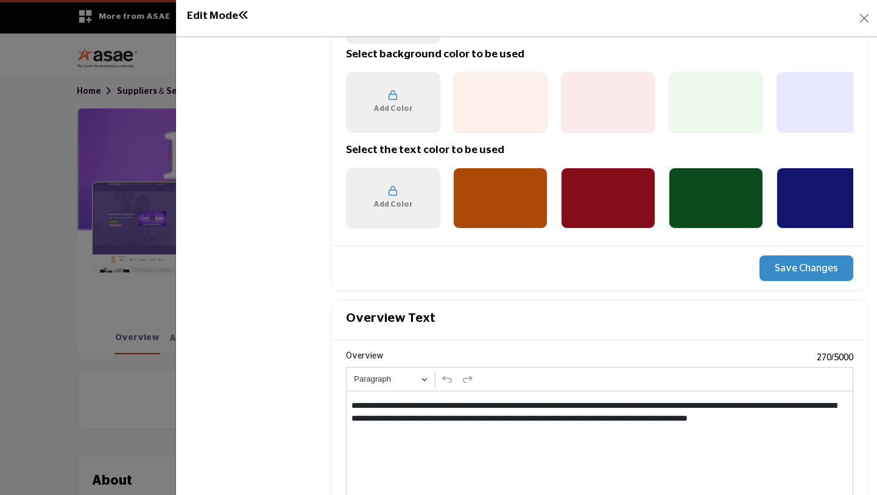
scroll to position [883, 0]
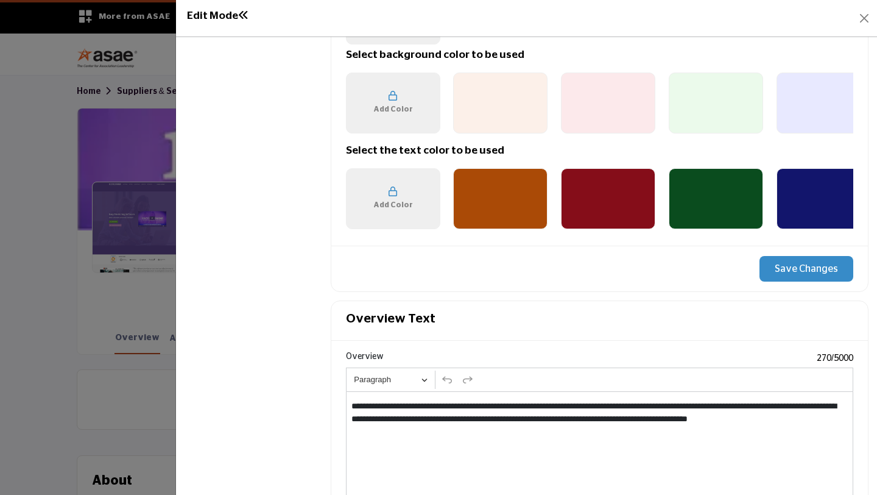
click at [791, 273] on button "Save Changes" at bounding box center [807, 269] width 94 height 26
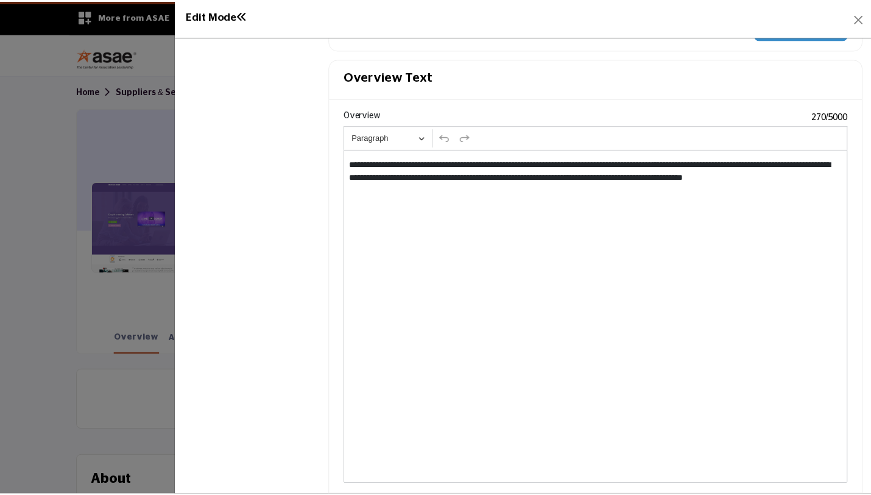
scroll to position [1472, 0]
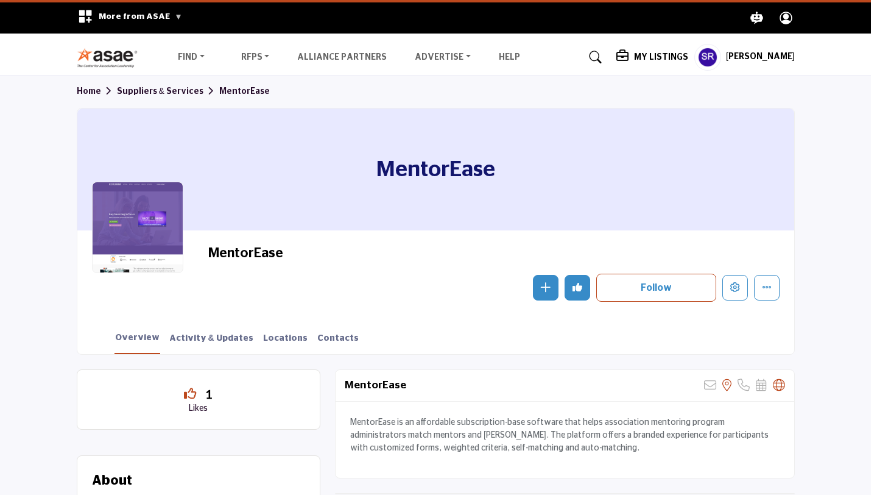
click at [46, 233] on div at bounding box center [438, 247] width 877 height 495
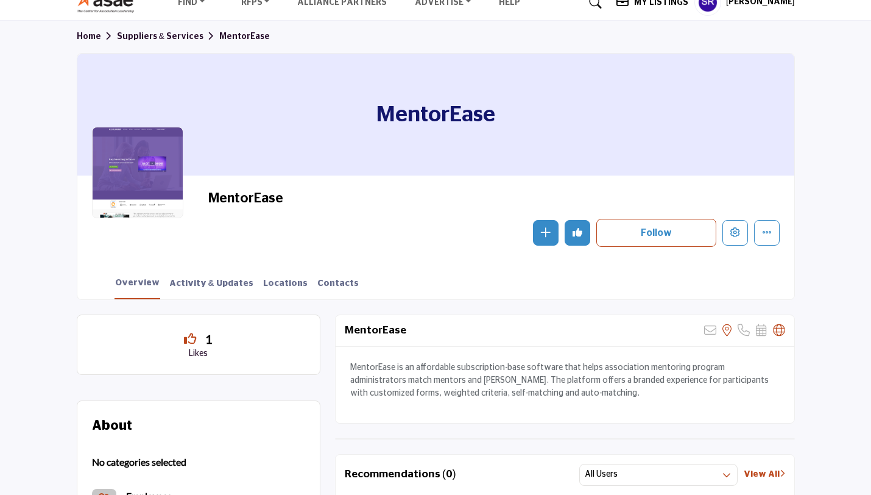
scroll to position [55, 0]
click at [206, 278] on link "Activity & Updates" at bounding box center [211, 287] width 85 height 21
click at [317, 283] on link "Contacts" at bounding box center [338, 287] width 43 height 21
click at [317, 280] on link "Contacts" at bounding box center [338, 287] width 43 height 21
